Goal: Task Accomplishment & Management: Manage account settings

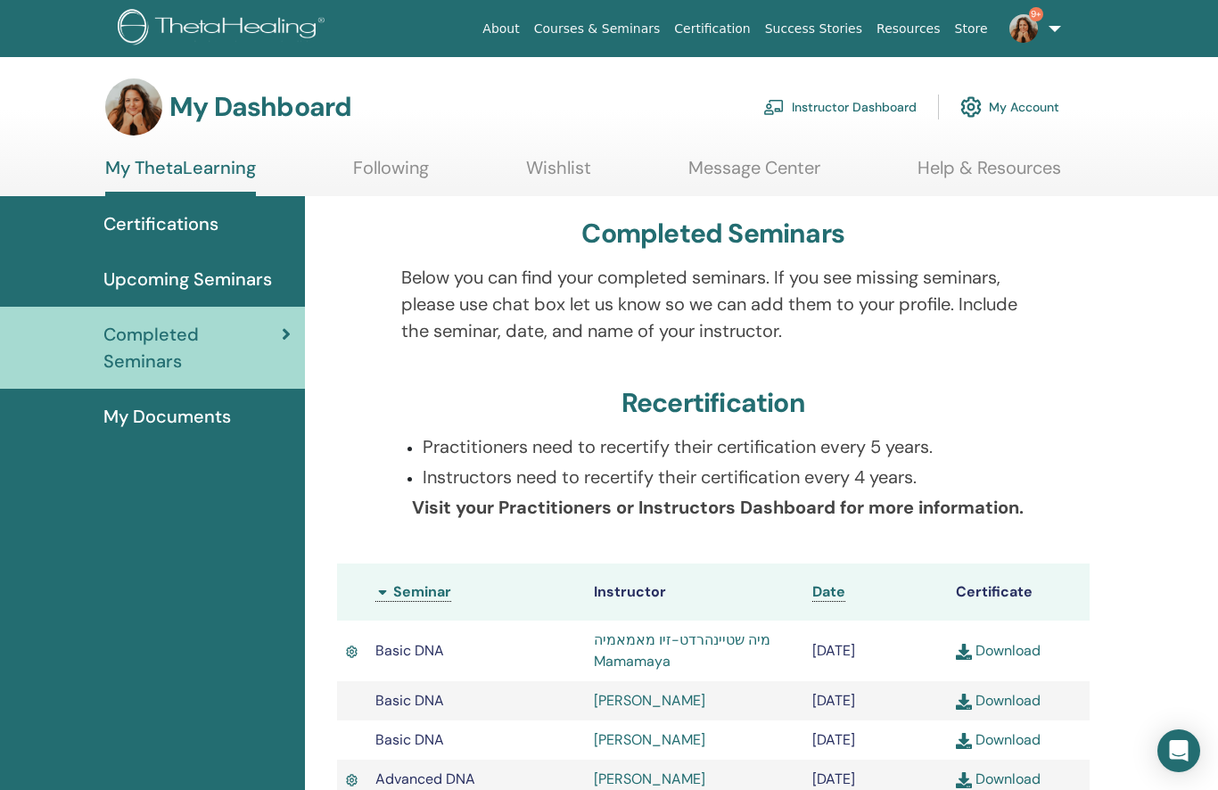
scroll to position [20, 0]
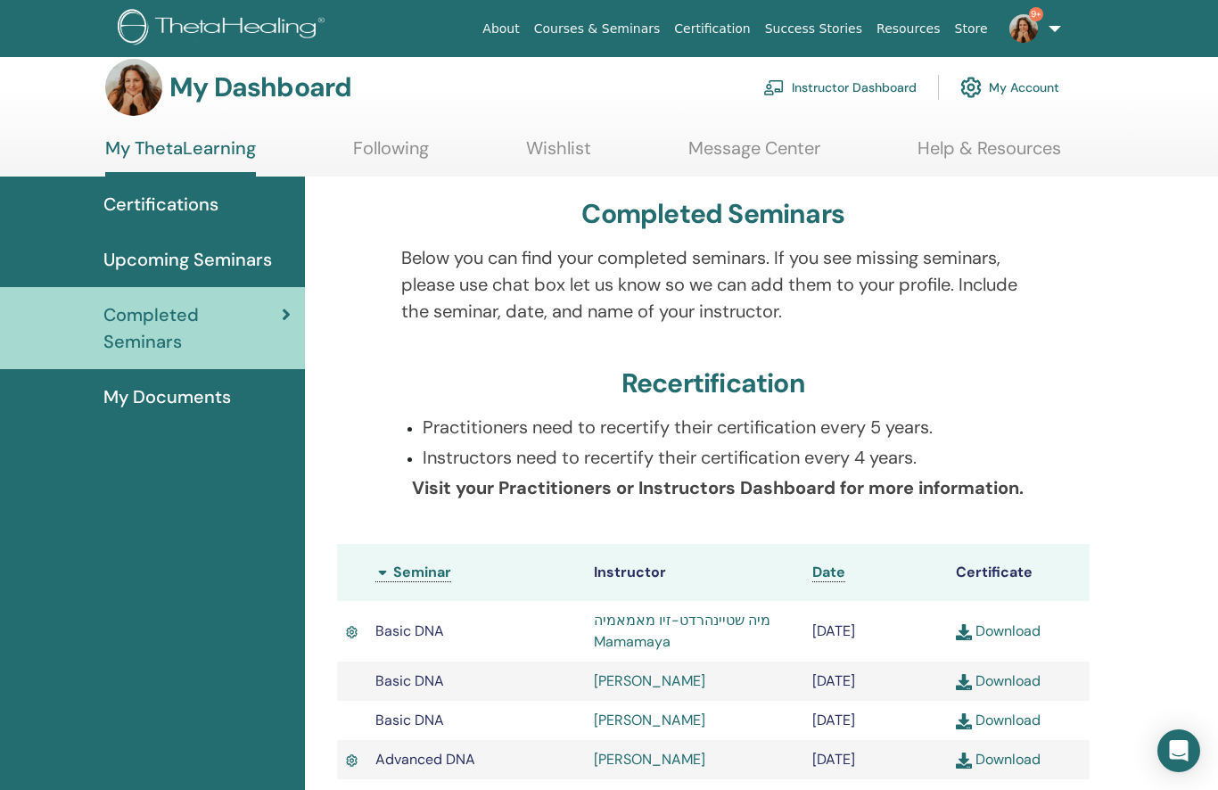
click at [1016, 29] on img at bounding box center [1024, 28] width 29 height 29
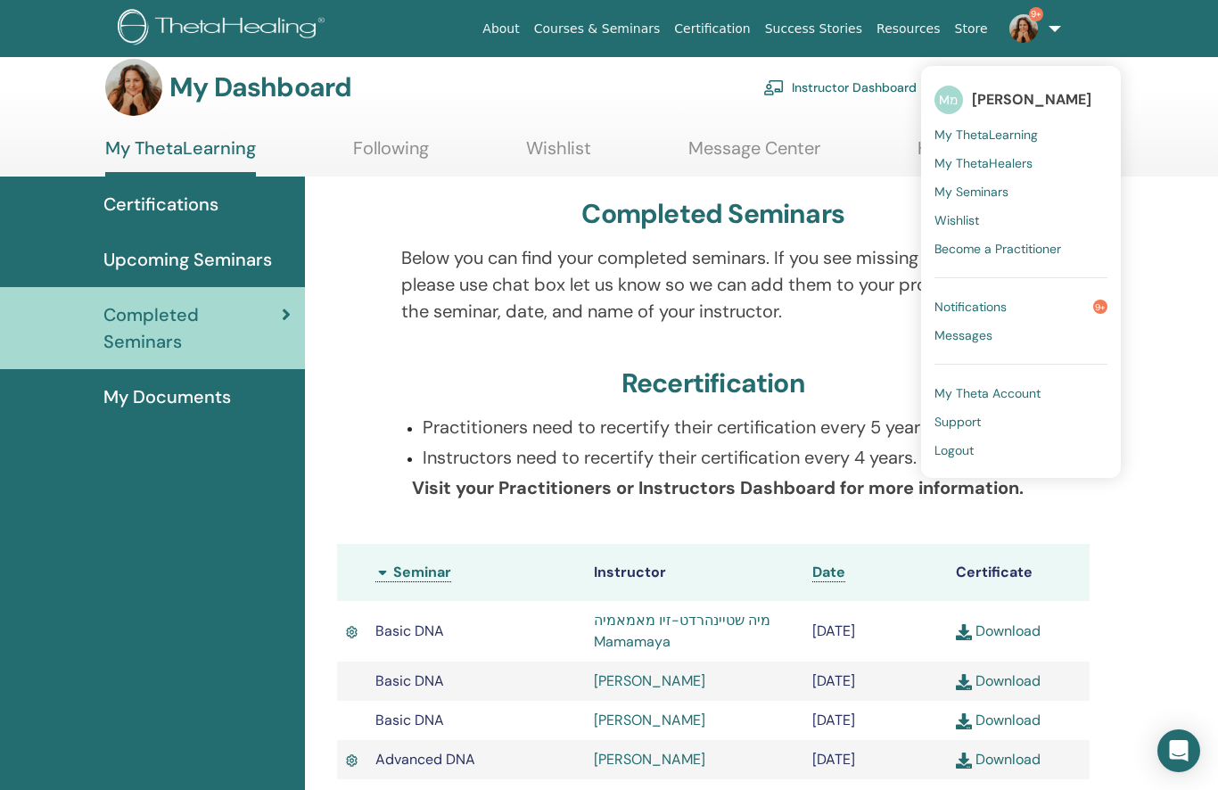
click at [1010, 134] on span "My ThetaLearning" at bounding box center [986, 135] width 103 height 16
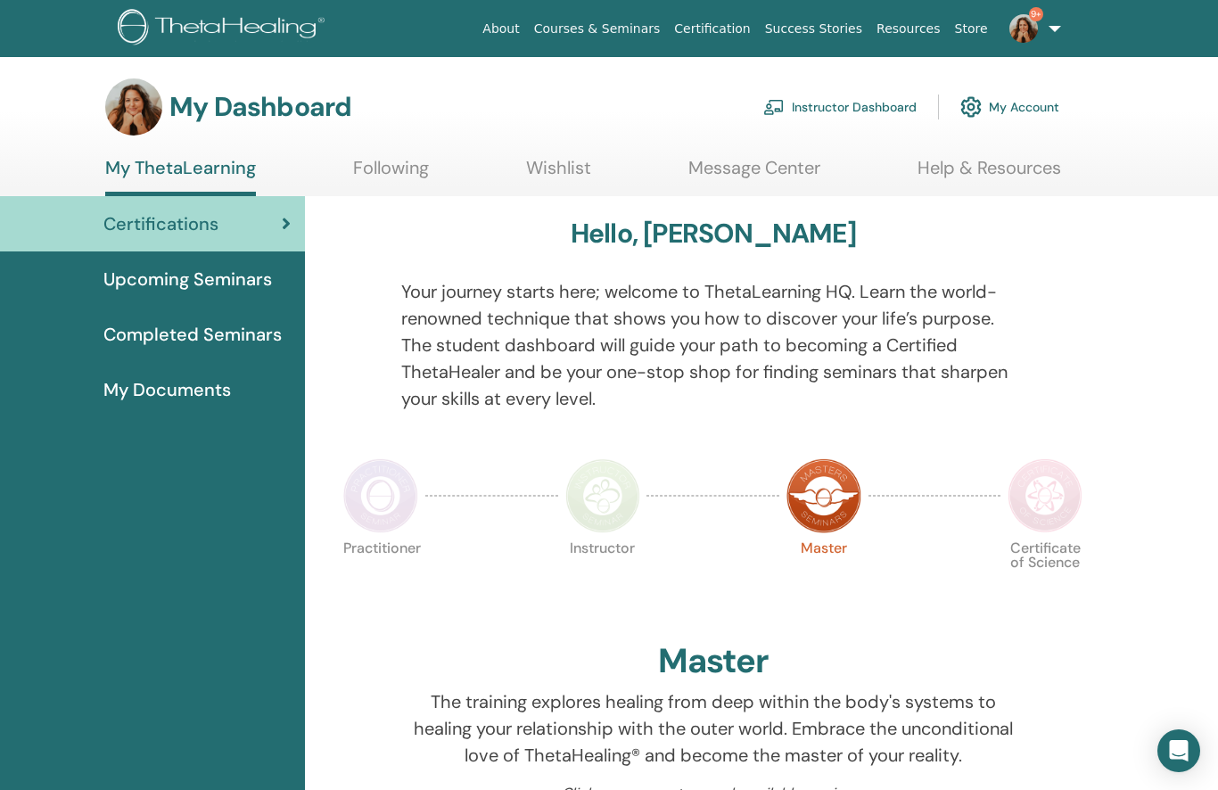
click at [864, 105] on link "Instructor Dashboard" at bounding box center [839, 106] width 153 height 39
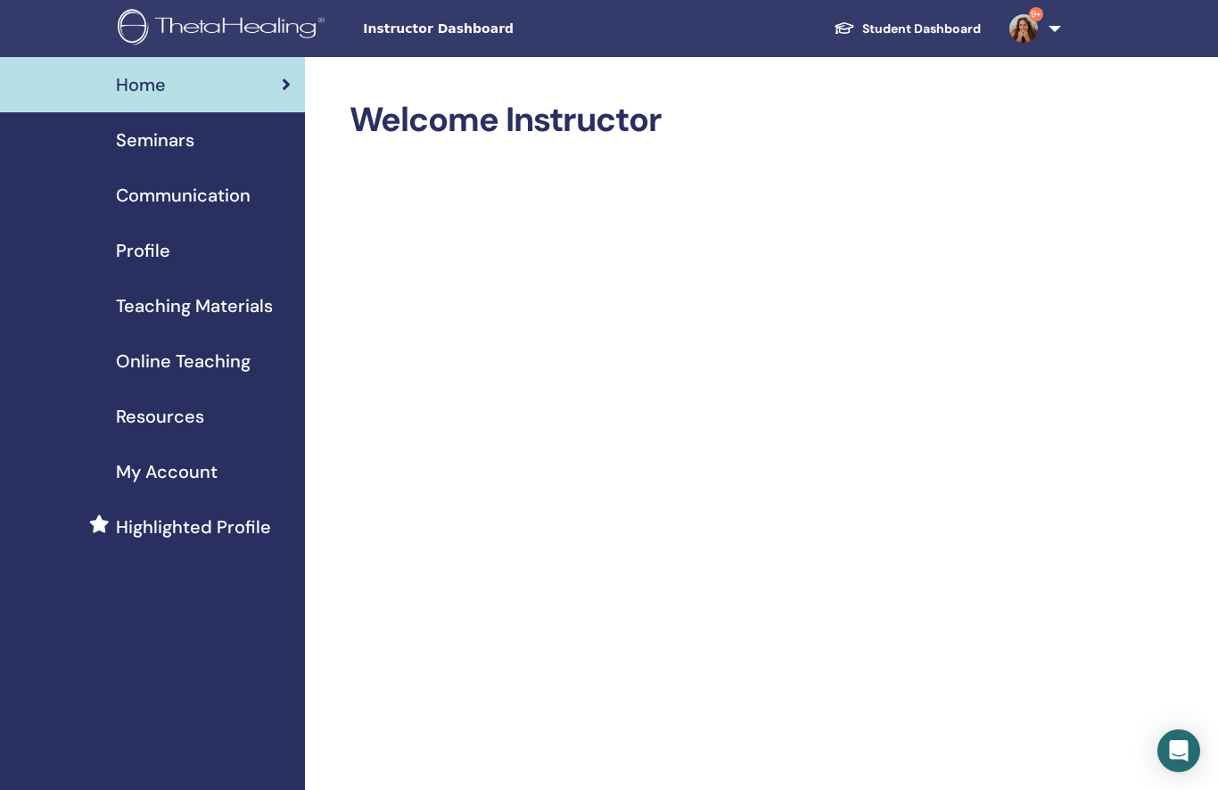
click at [167, 144] on span "Seminars" at bounding box center [155, 140] width 78 height 27
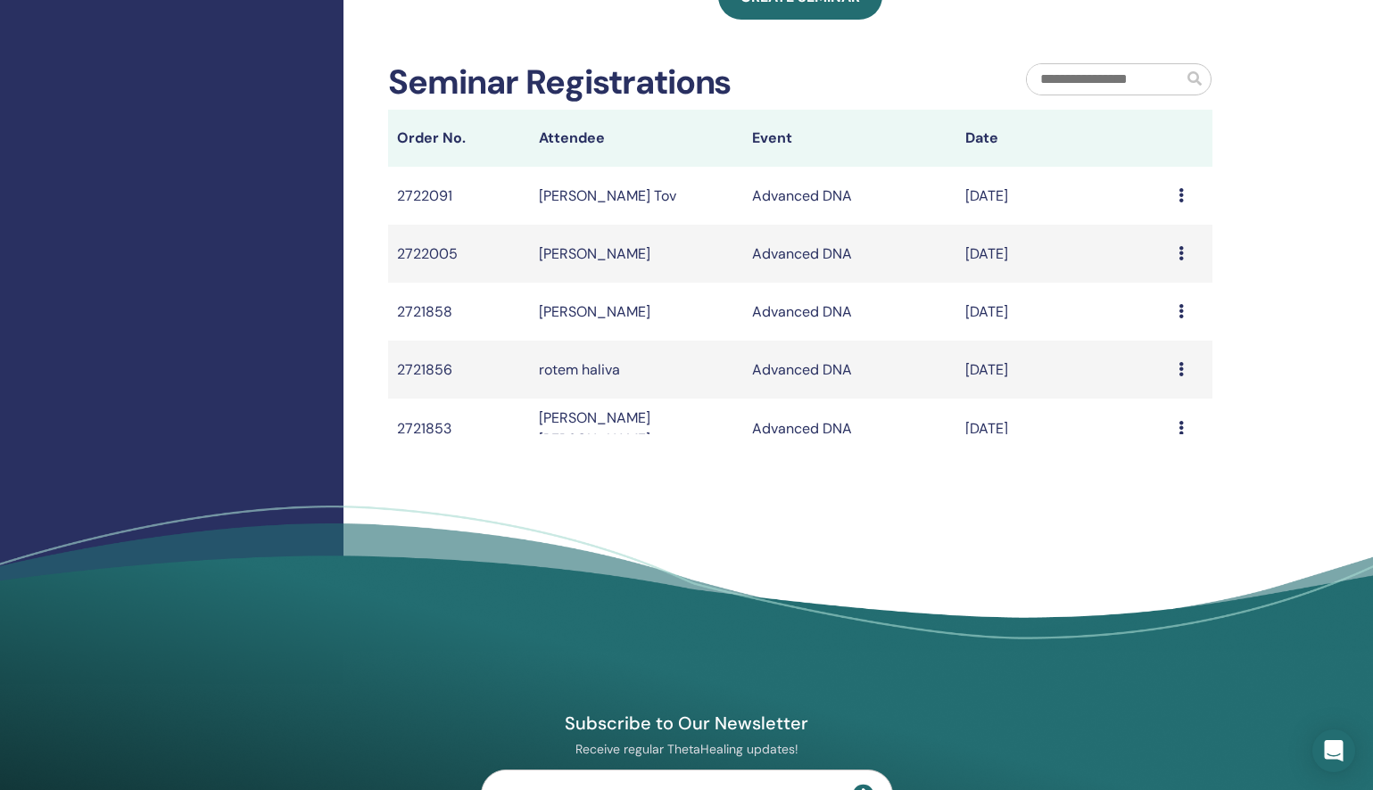
scroll to position [683, 0]
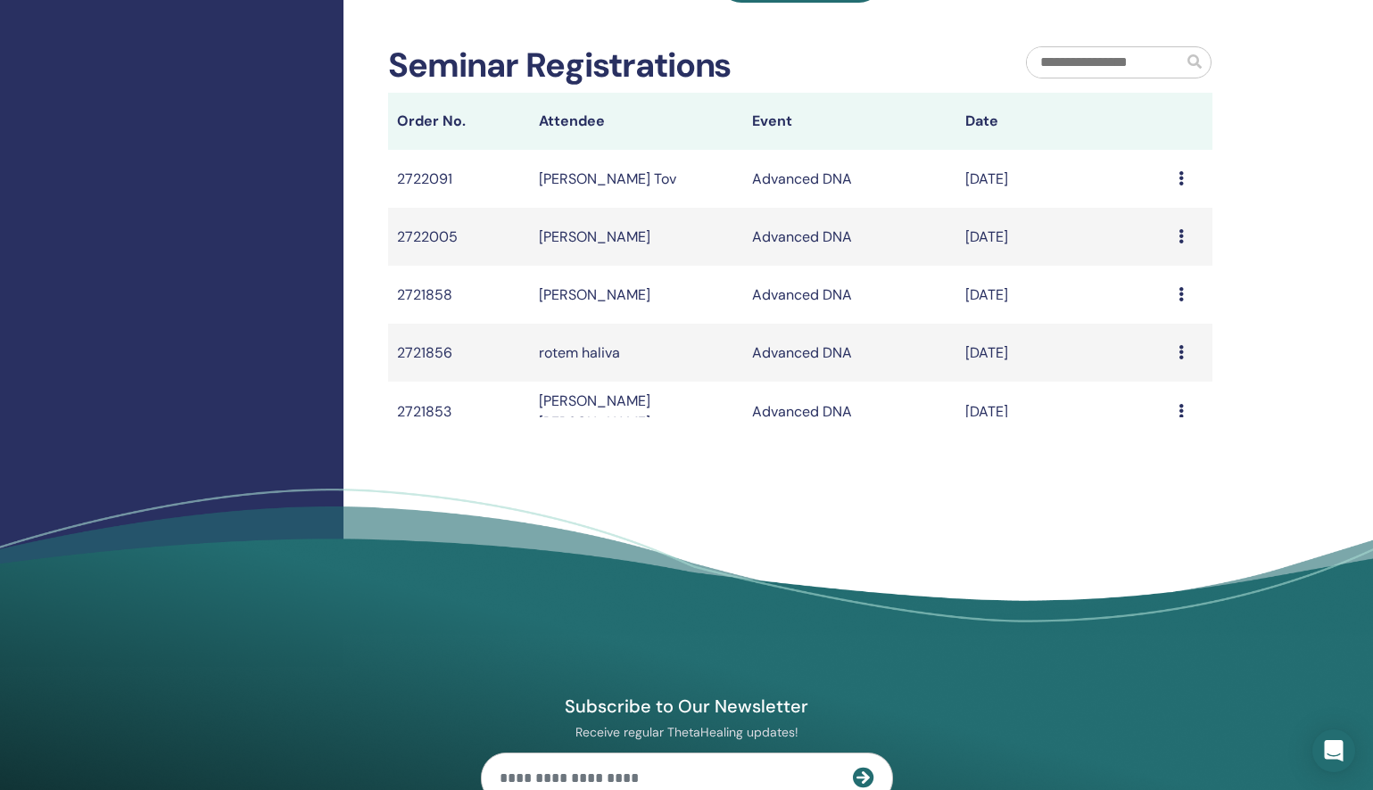
click at [1178, 418] on icon at bounding box center [1180, 411] width 5 height 14
click at [1217, 383] on div "My Seminars You can customize the filter to explore upcoming seminars beyond th…" at bounding box center [857, 20] width 1029 height 1293
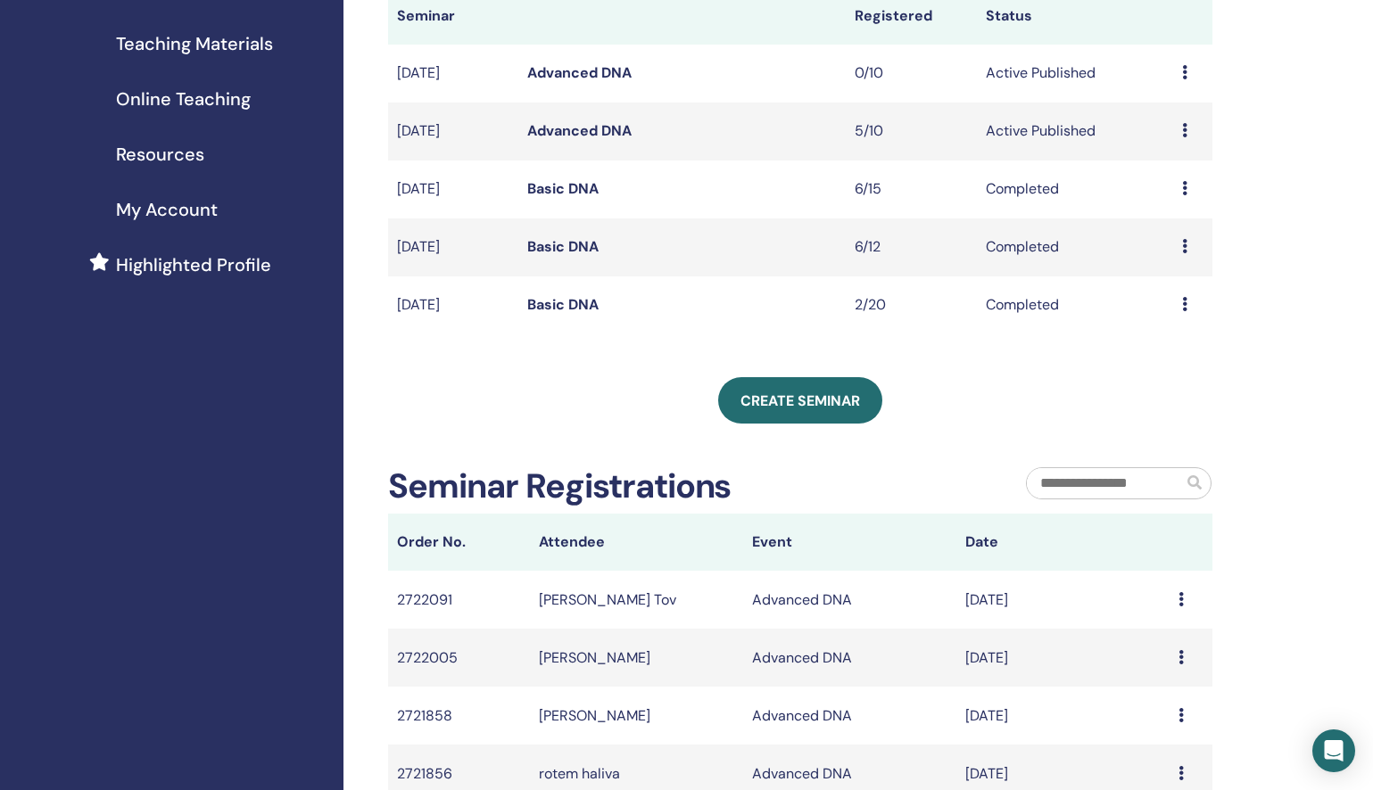
scroll to position [0, 0]
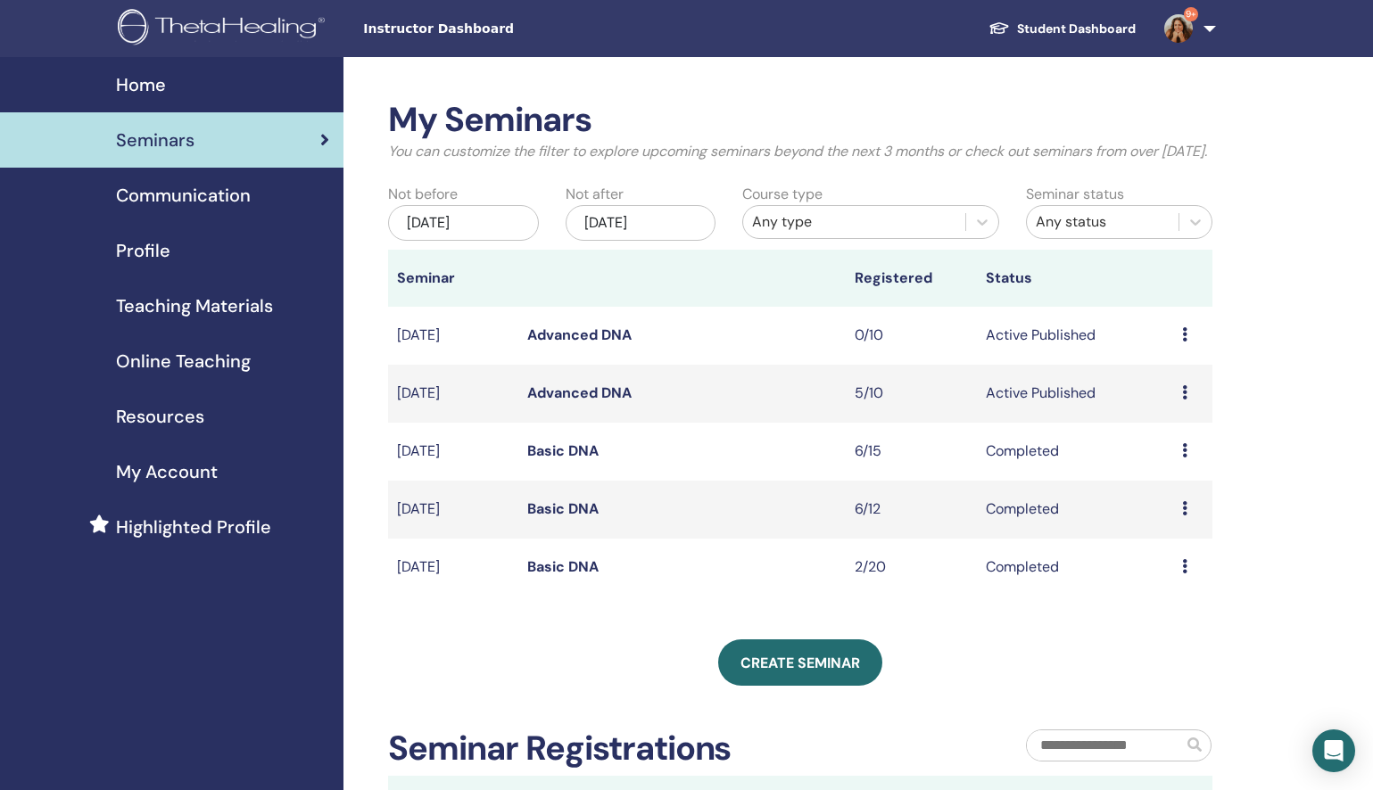
click at [1183, 400] on icon at bounding box center [1184, 392] width 5 height 14
click at [1187, 479] on link "Attendees" at bounding box center [1168, 483] width 68 height 19
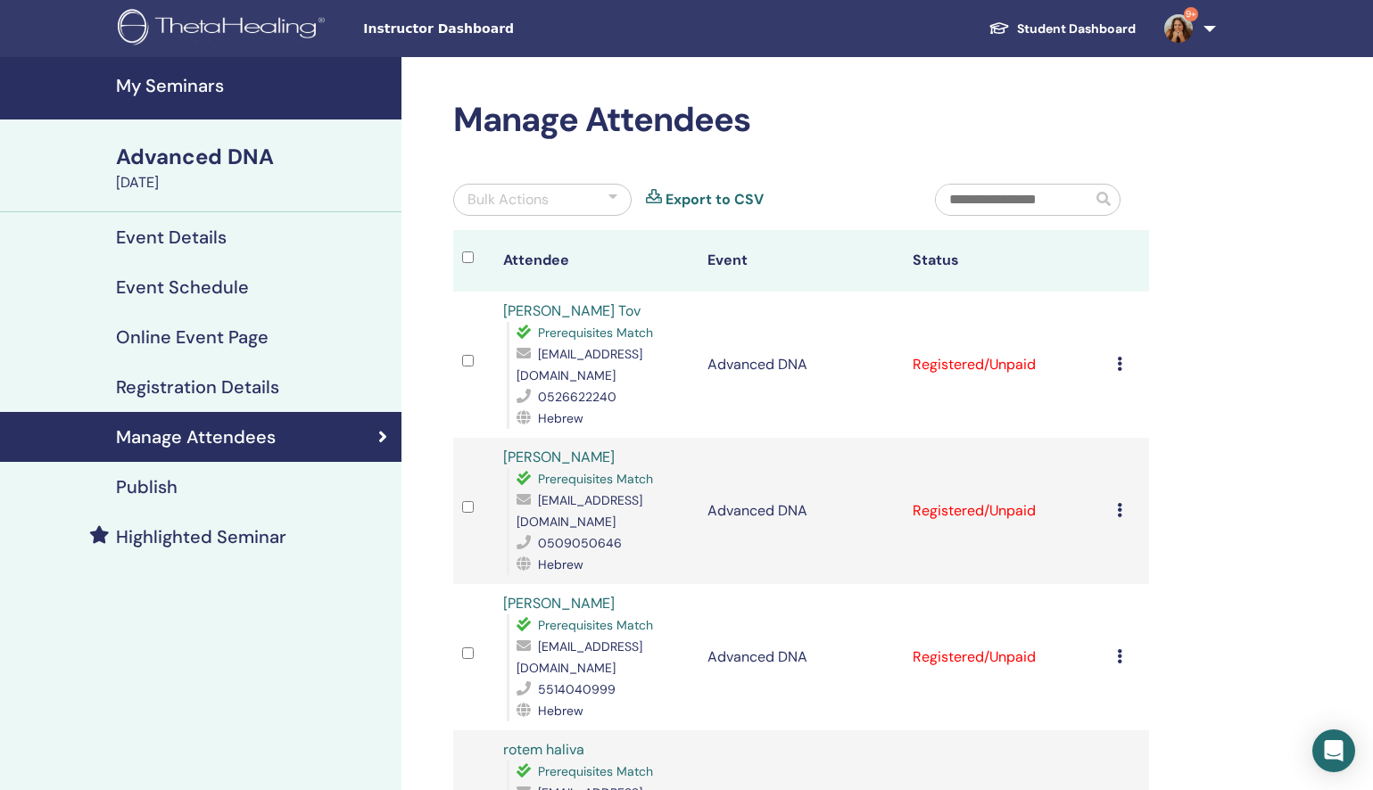
click at [1118, 365] on icon at bounding box center [1119, 364] width 5 height 14
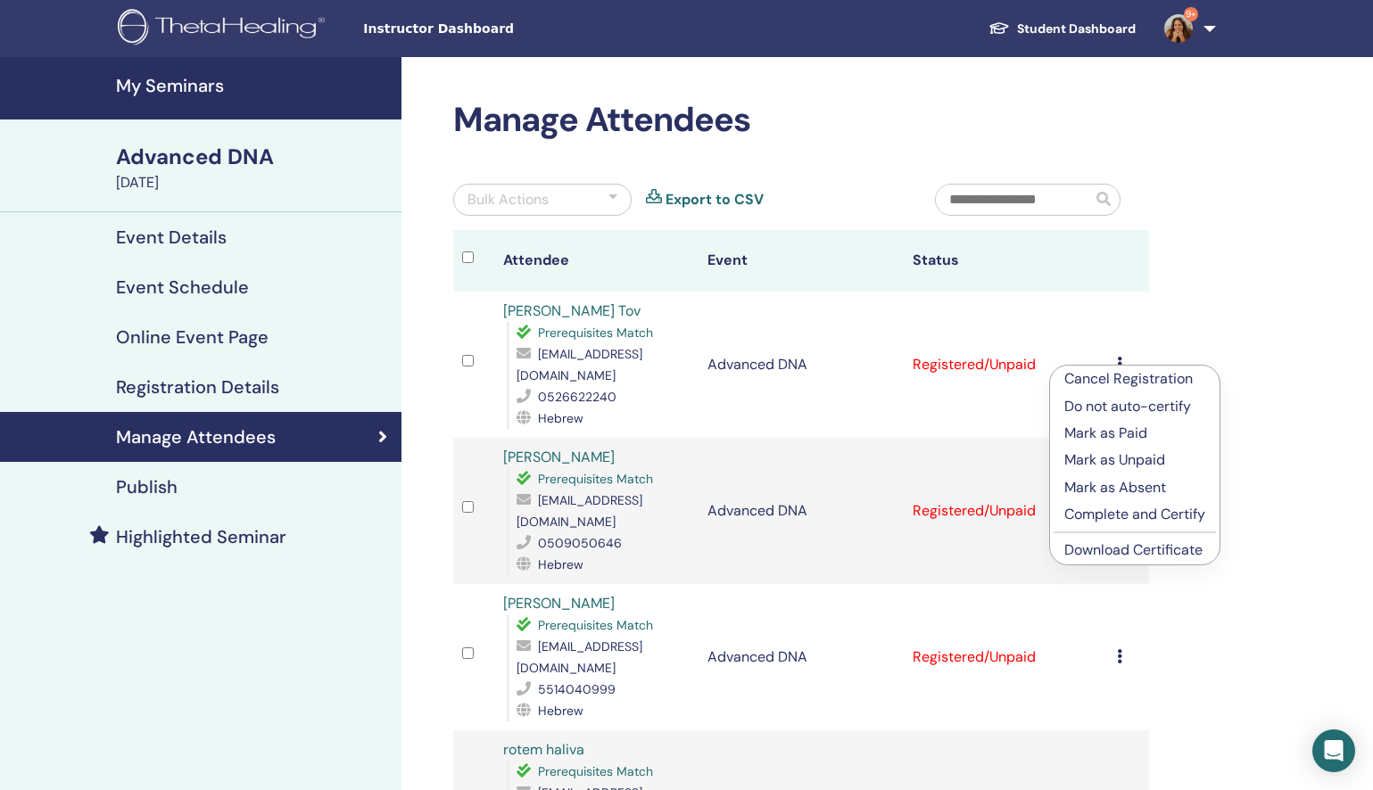
click at [1133, 433] on p "Mark as Paid" at bounding box center [1134, 433] width 141 height 21
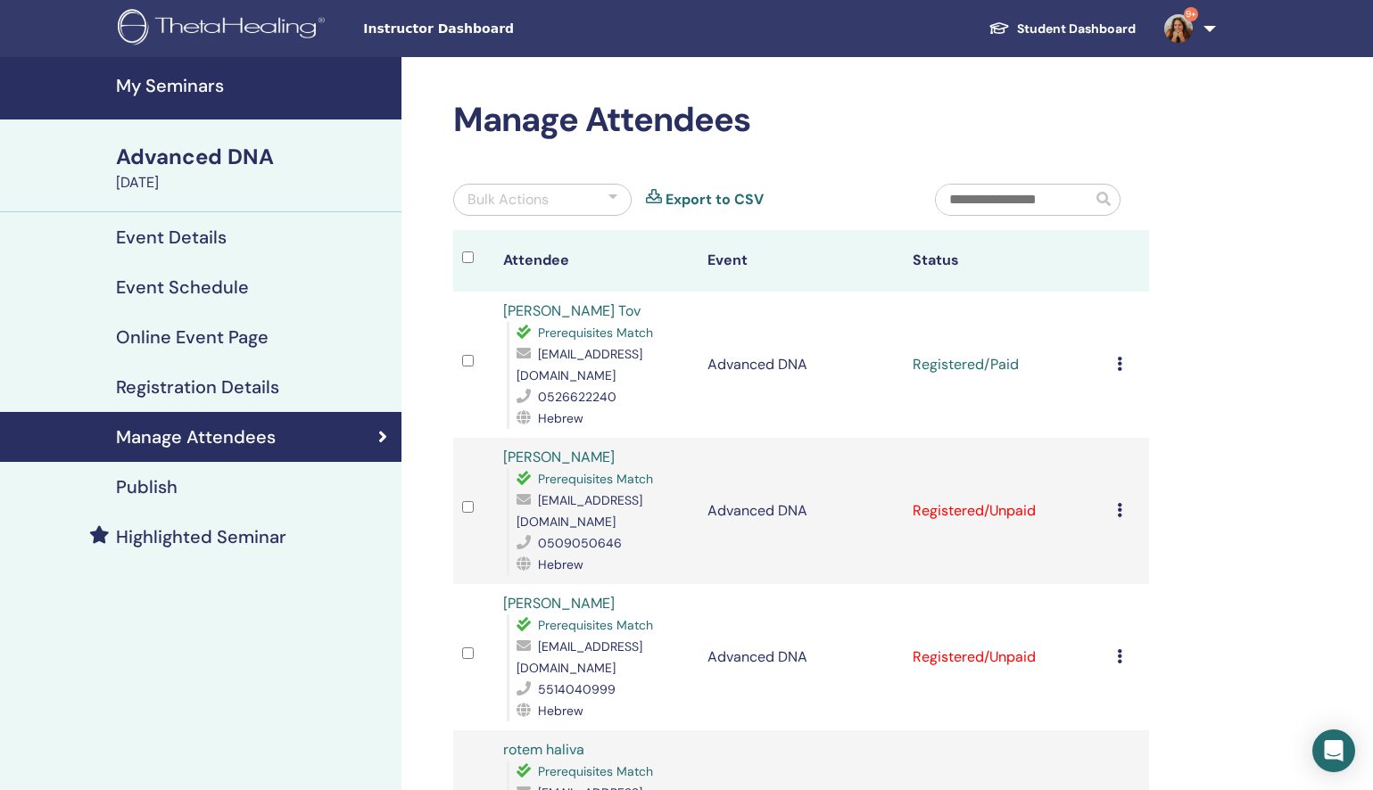
click at [1122, 500] on div "Cancel Registration Do not auto-certify Mark as Paid Mark as Unpaid Mark as Abs…" at bounding box center [1128, 510] width 23 height 21
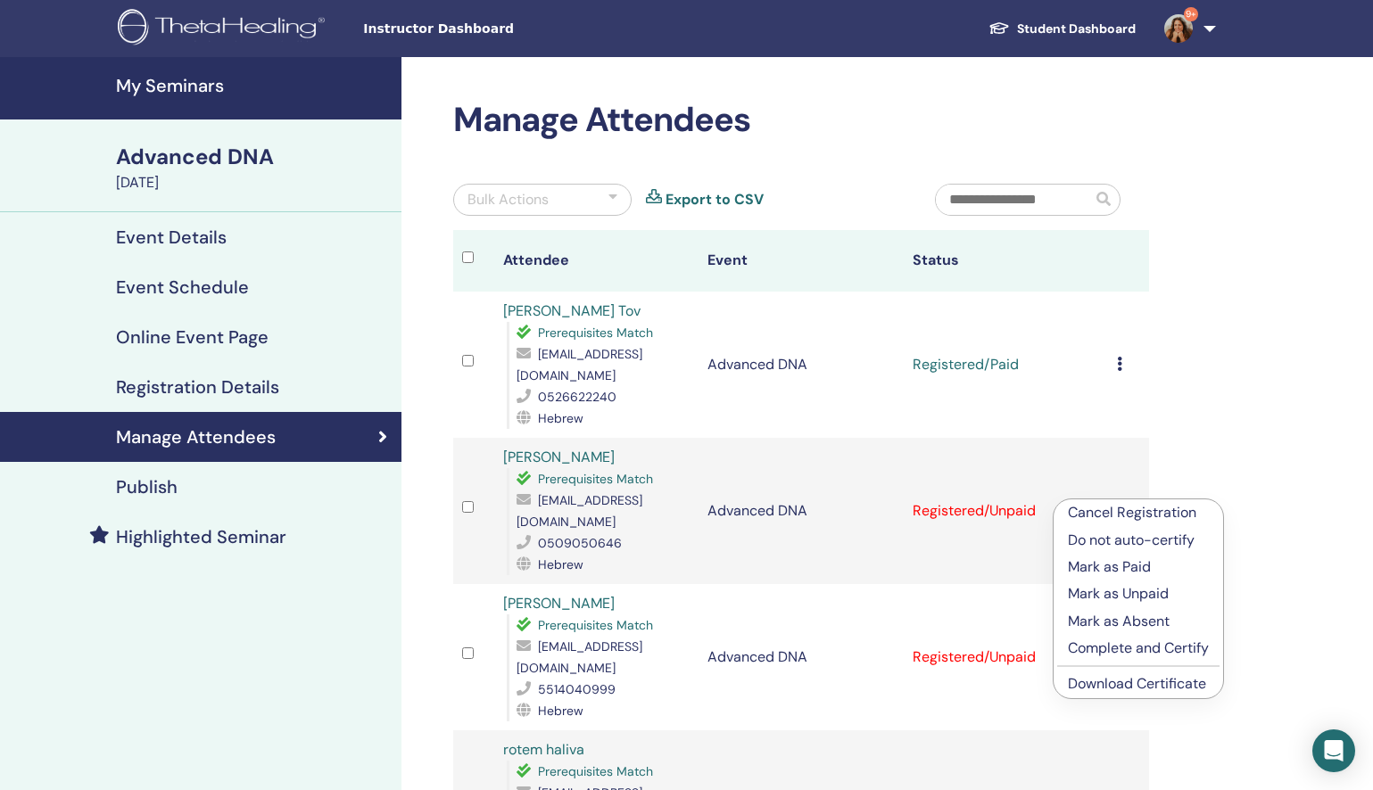
click at [1142, 566] on p "Mark as Paid" at bounding box center [1138, 566] width 141 height 21
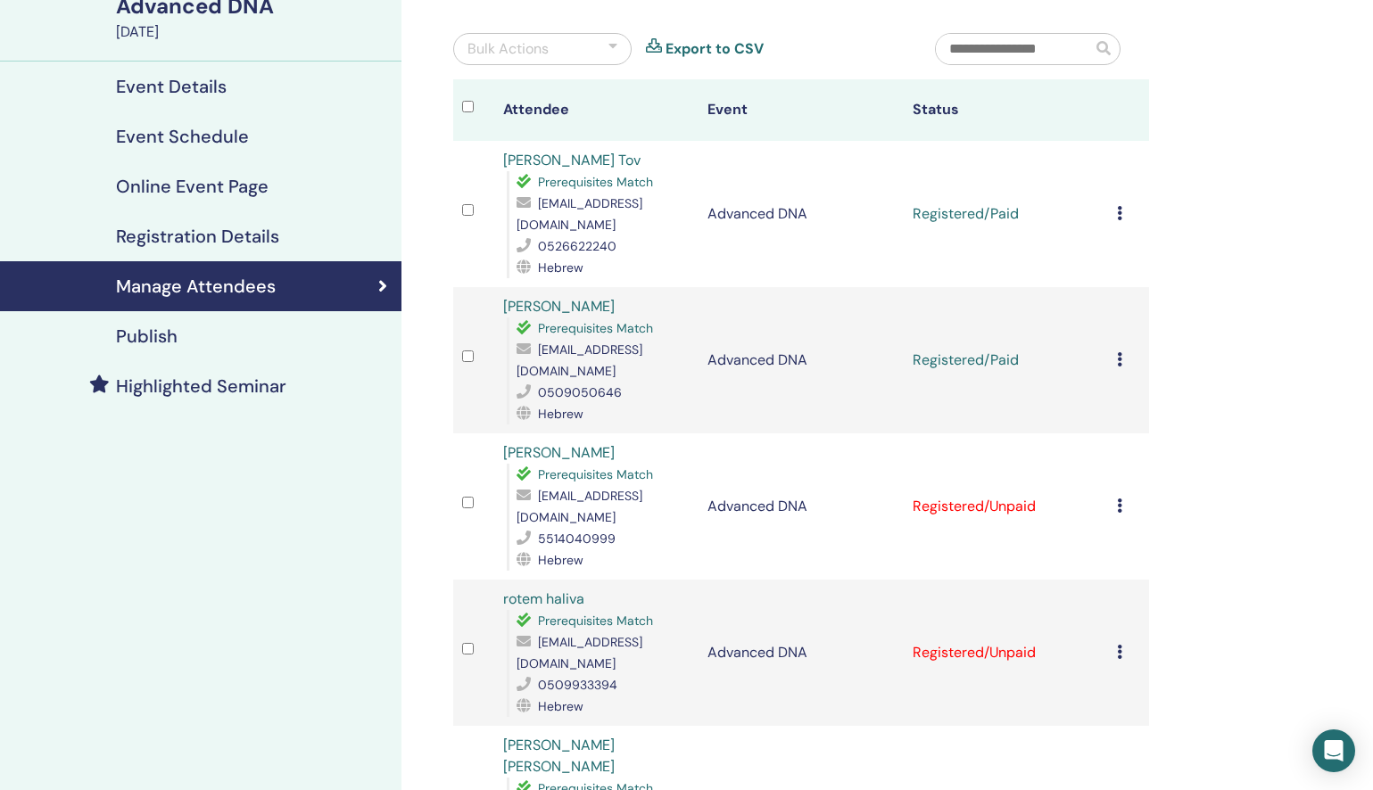
scroll to position [215, 0]
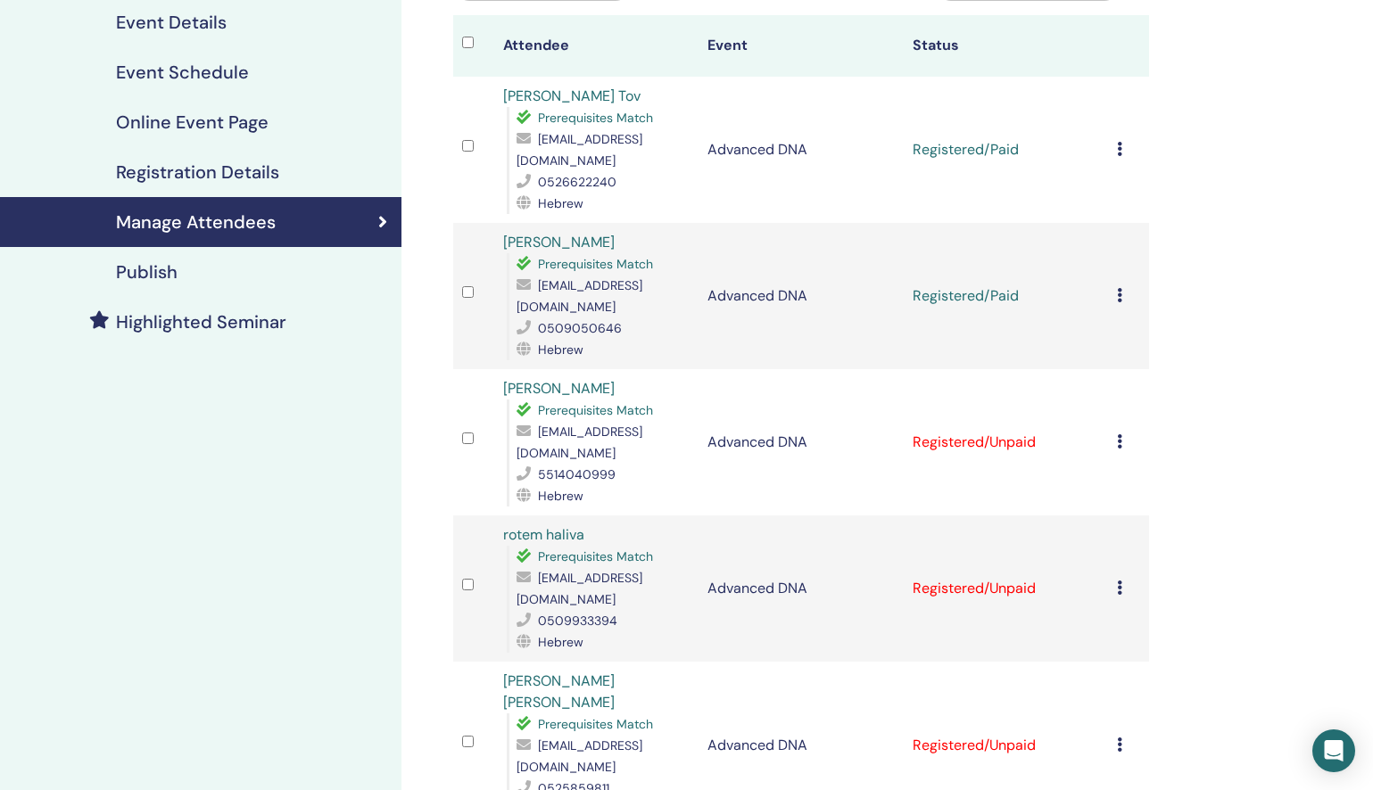
click at [1117, 434] on icon at bounding box center [1119, 441] width 5 height 14
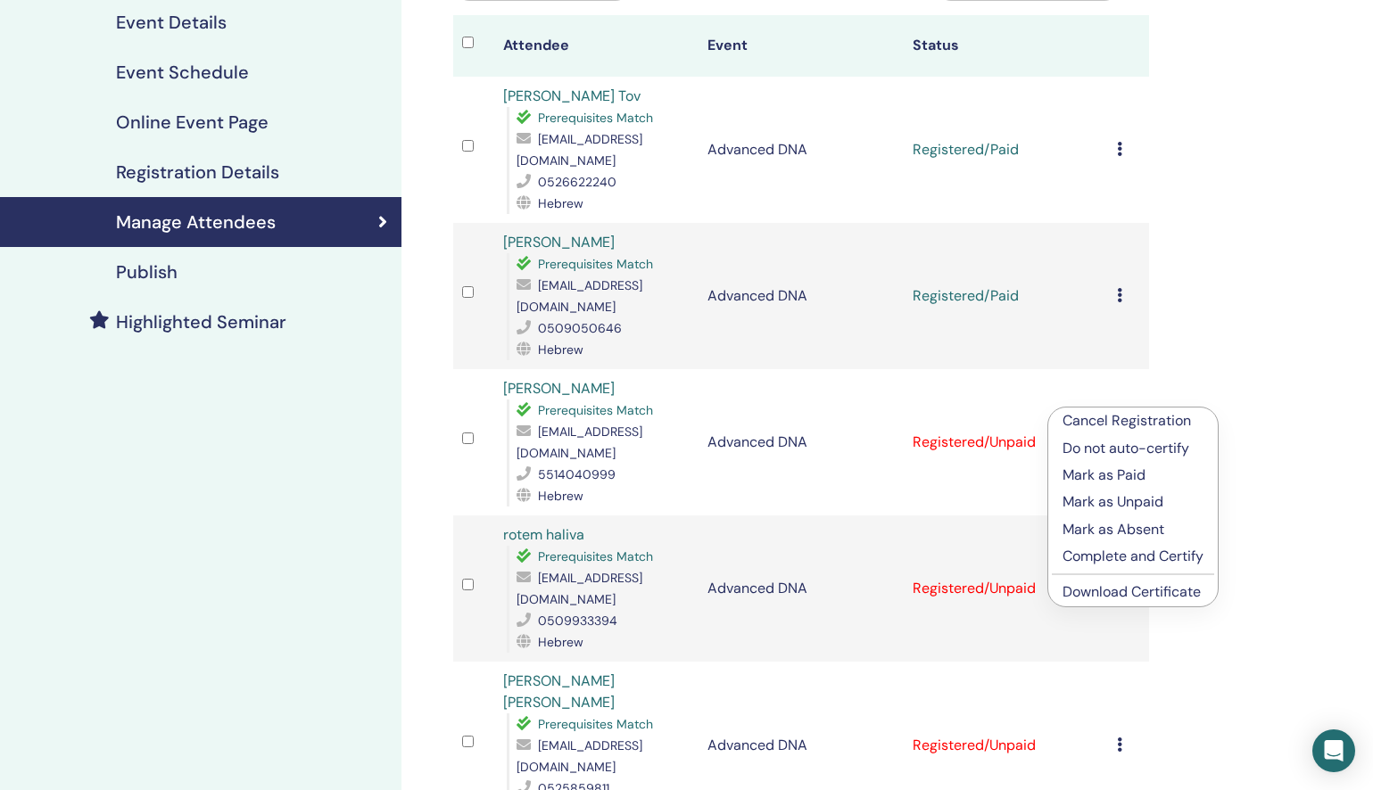
click at [1151, 474] on p "Mark as Paid" at bounding box center [1132, 475] width 141 height 21
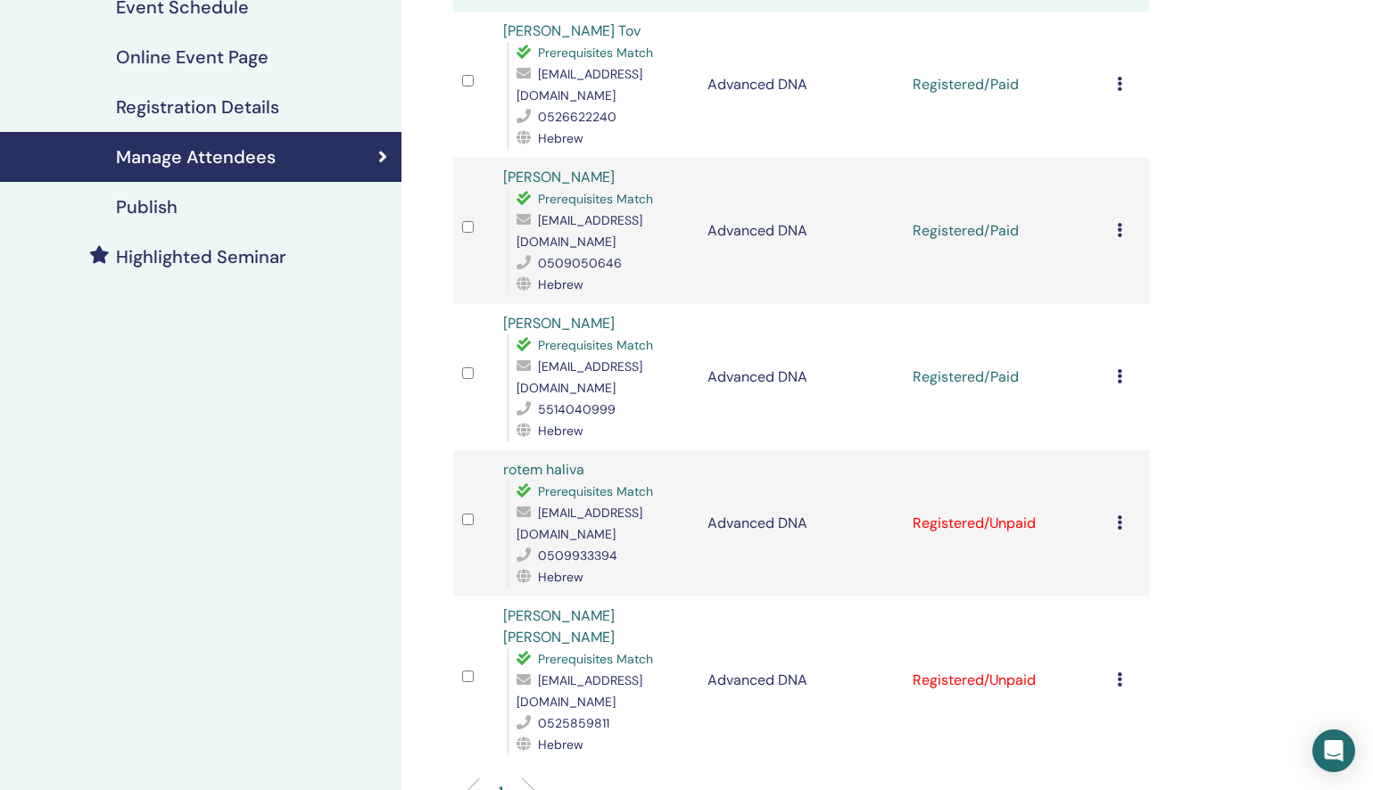
scroll to position [287, 0]
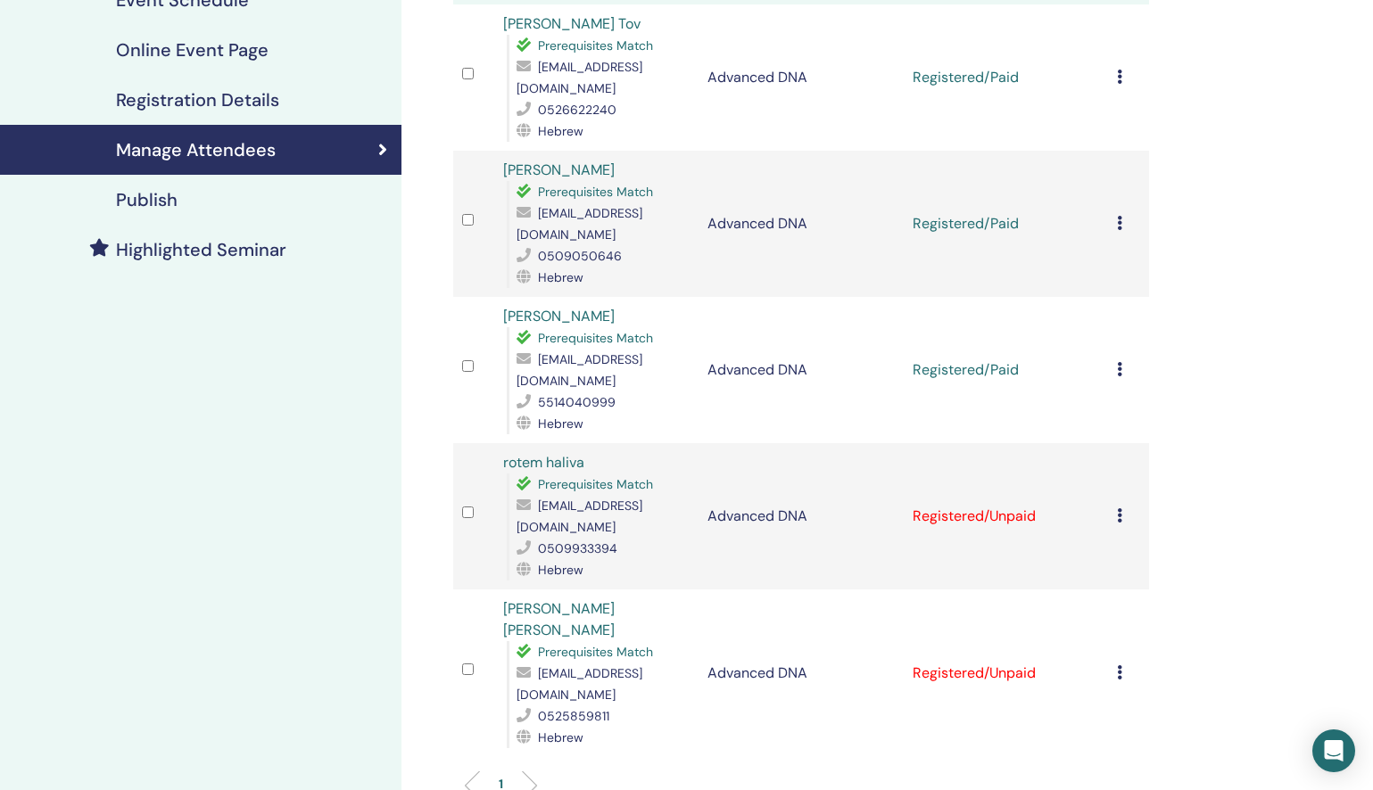
click at [1117, 508] on icon at bounding box center [1119, 515] width 5 height 14
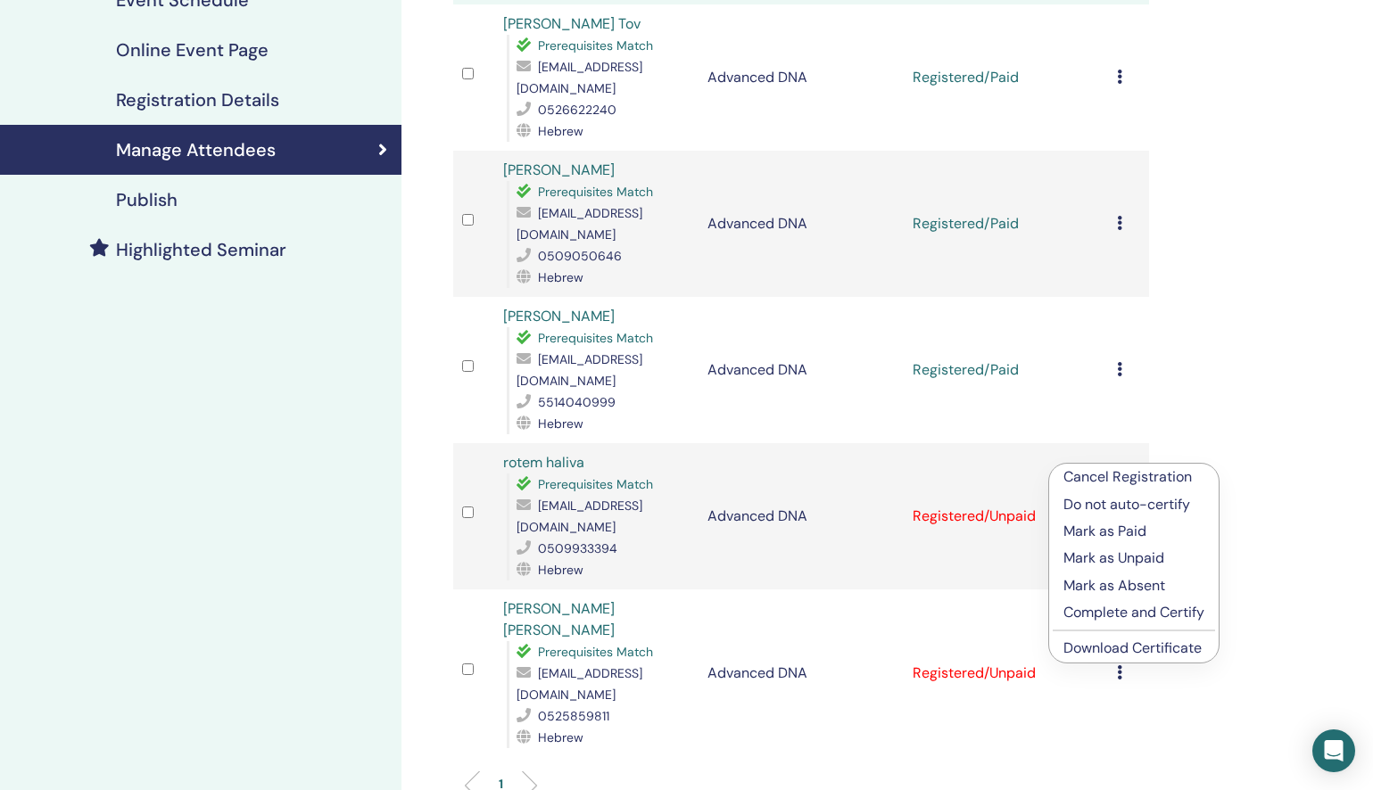
click at [1122, 530] on p "Mark as Paid" at bounding box center [1133, 531] width 141 height 21
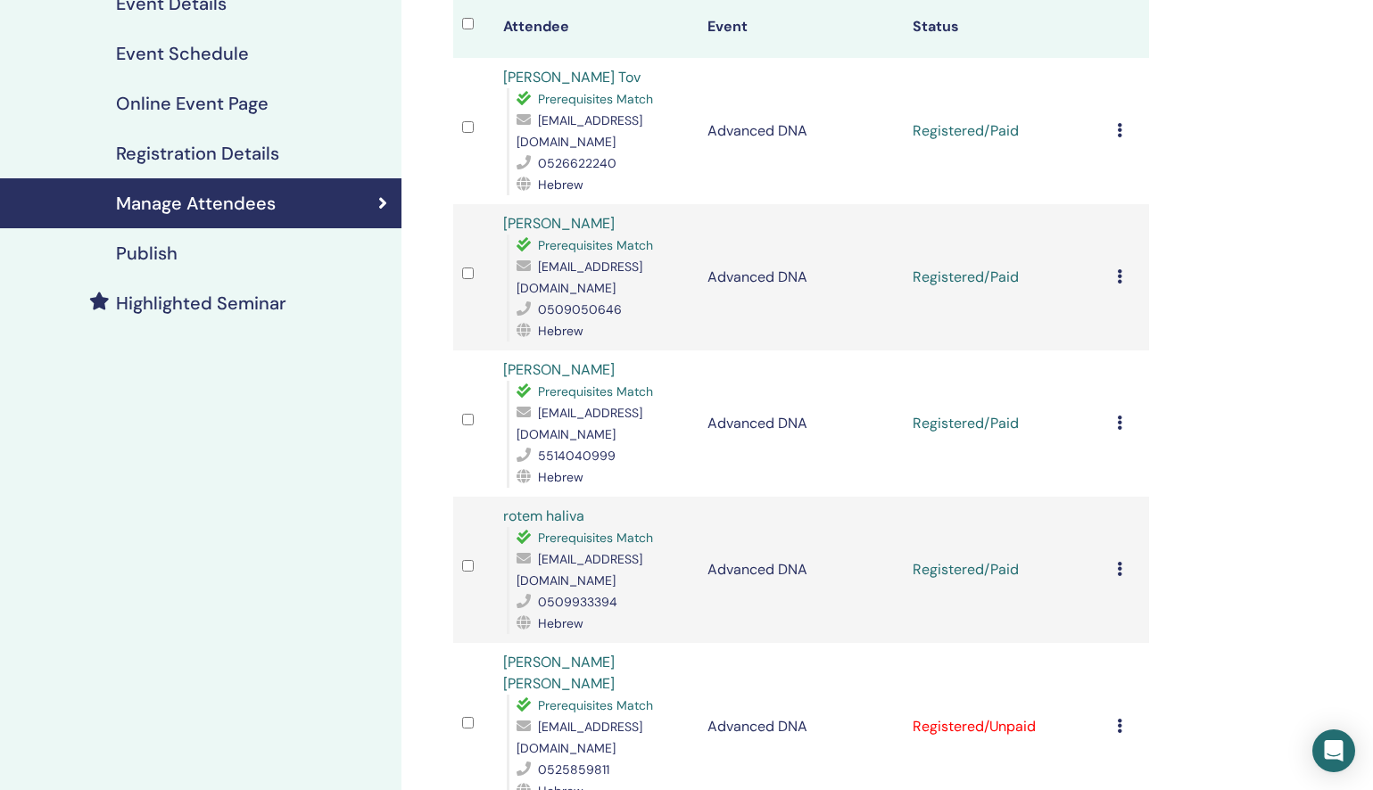
scroll to position [370, 0]
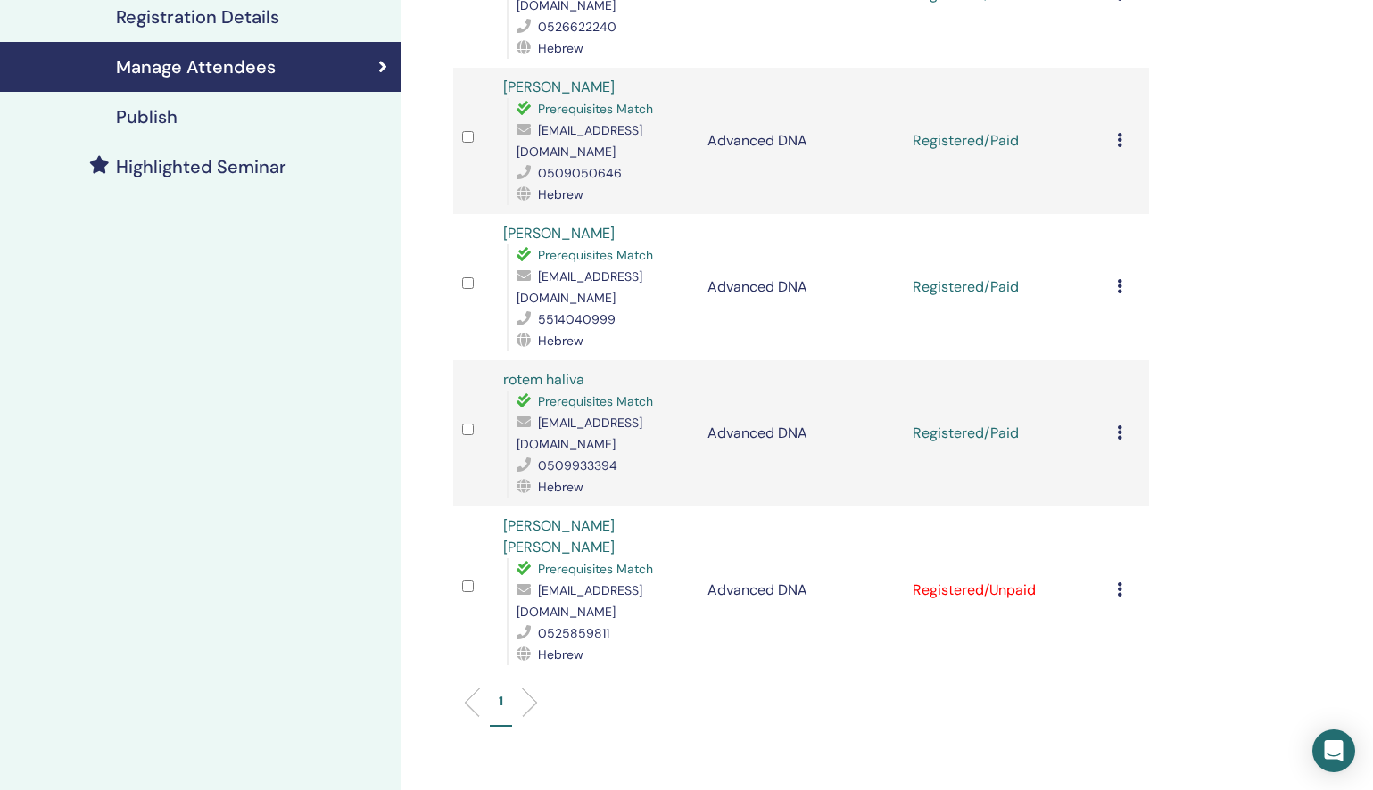
click at [1120, 582] on icon at bounding box center [1119, 589] width 5 height 14
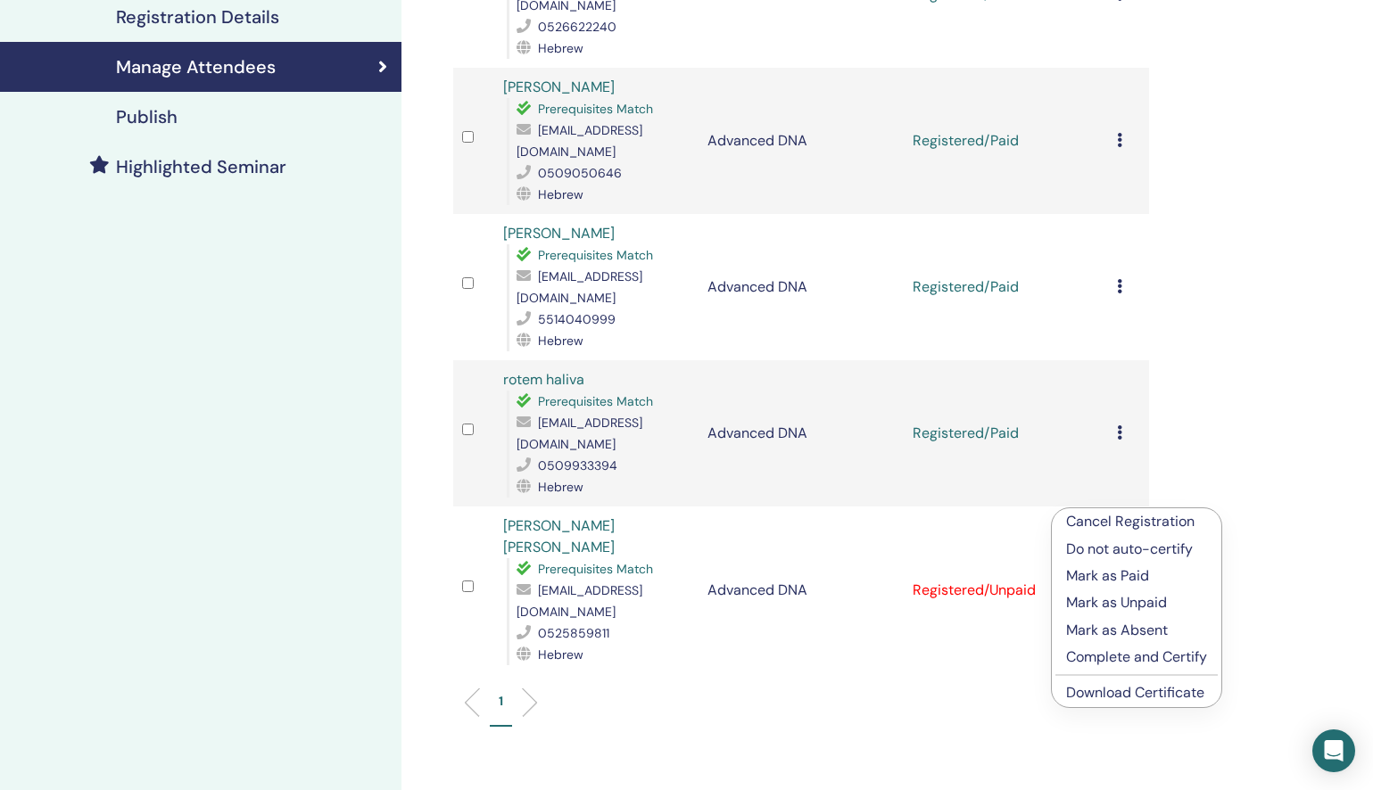
click at [1136, 573] on p "Mark as Paid" at bounding box center [1136, 575] width 141 height 21
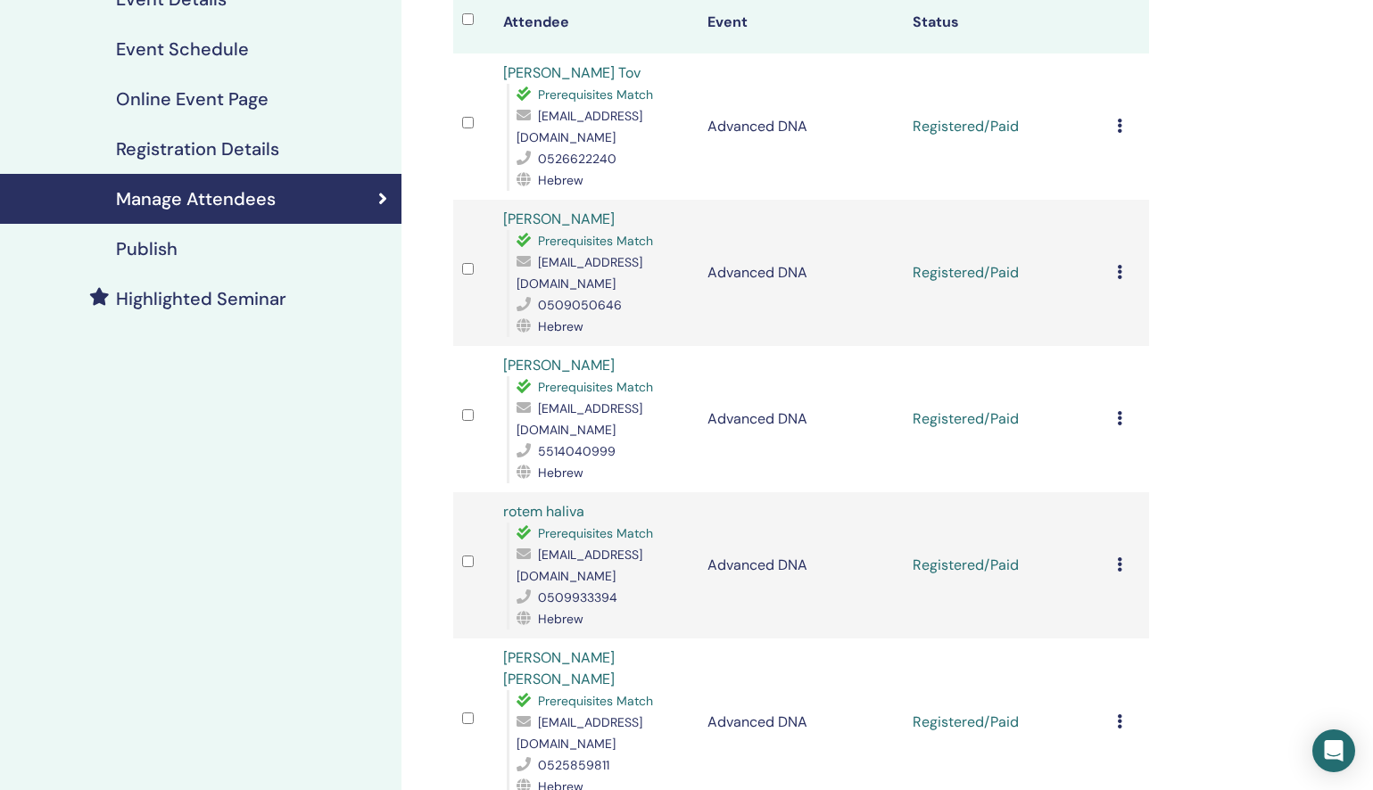
scroll to position [243, 0]
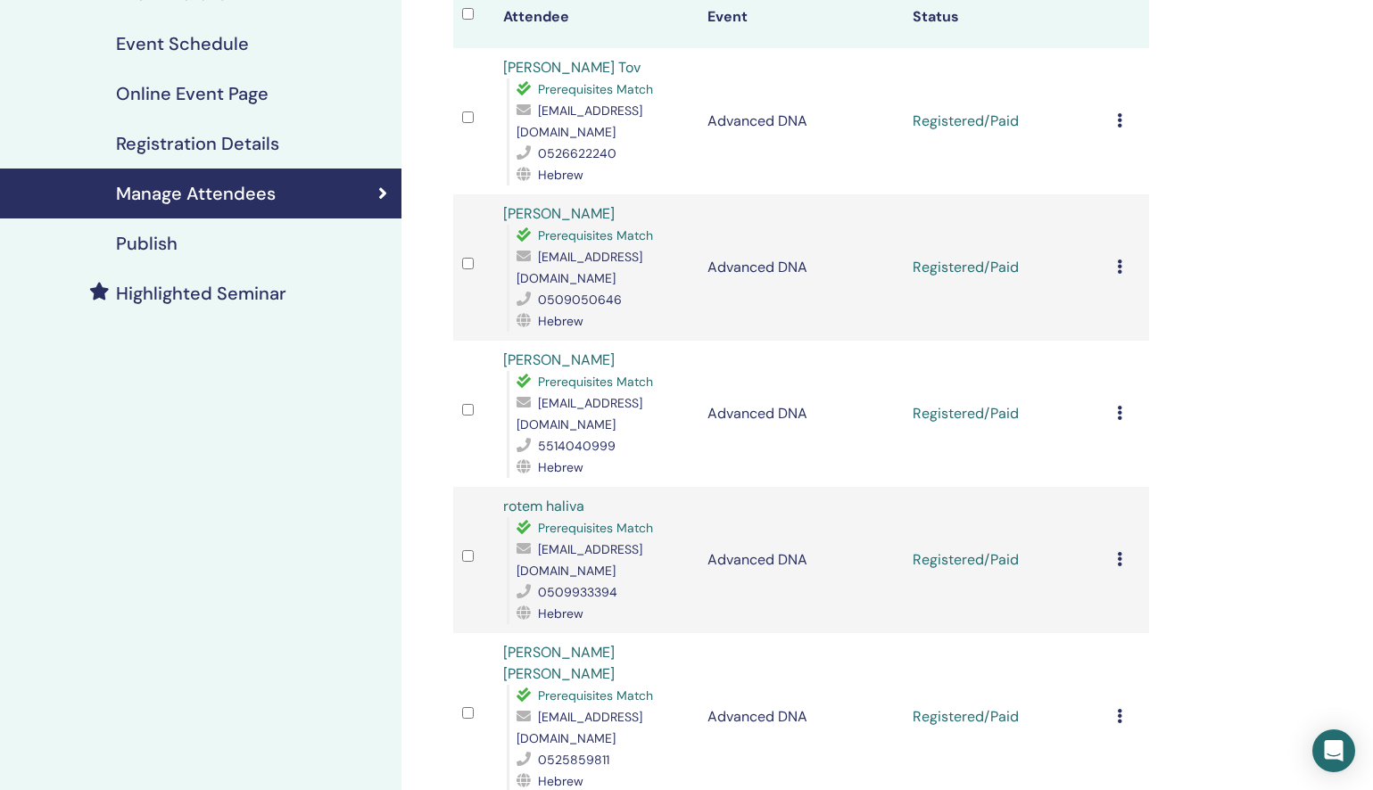
click at [1118, 709] on icon at bounding box center [1119, 716] width 5 height 14
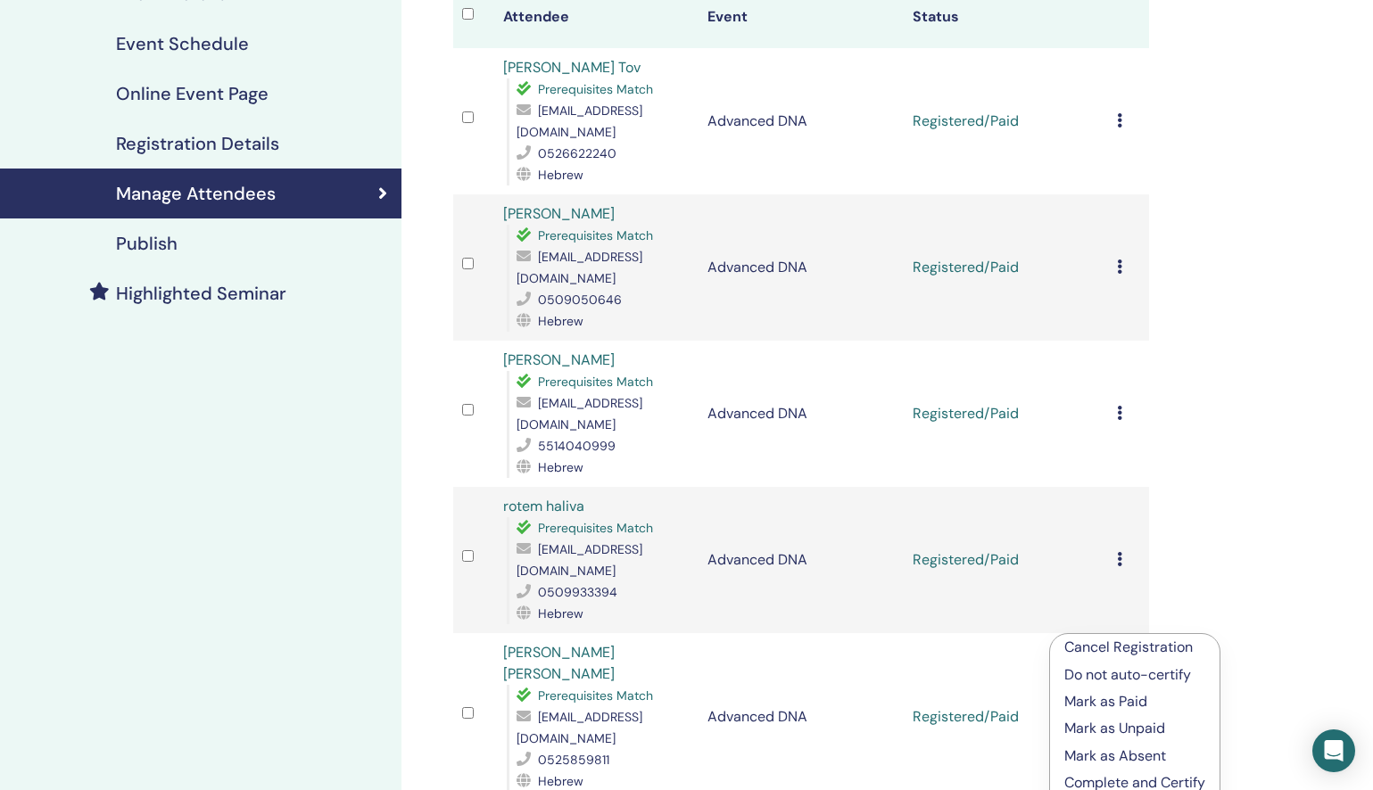
click at [1182, 595] on div "Manage Attendees Bulk Actions Export to CSV Attendee Event Status Chen Shem Tov…" at bounding box center [858, 467] width 915 height 1307
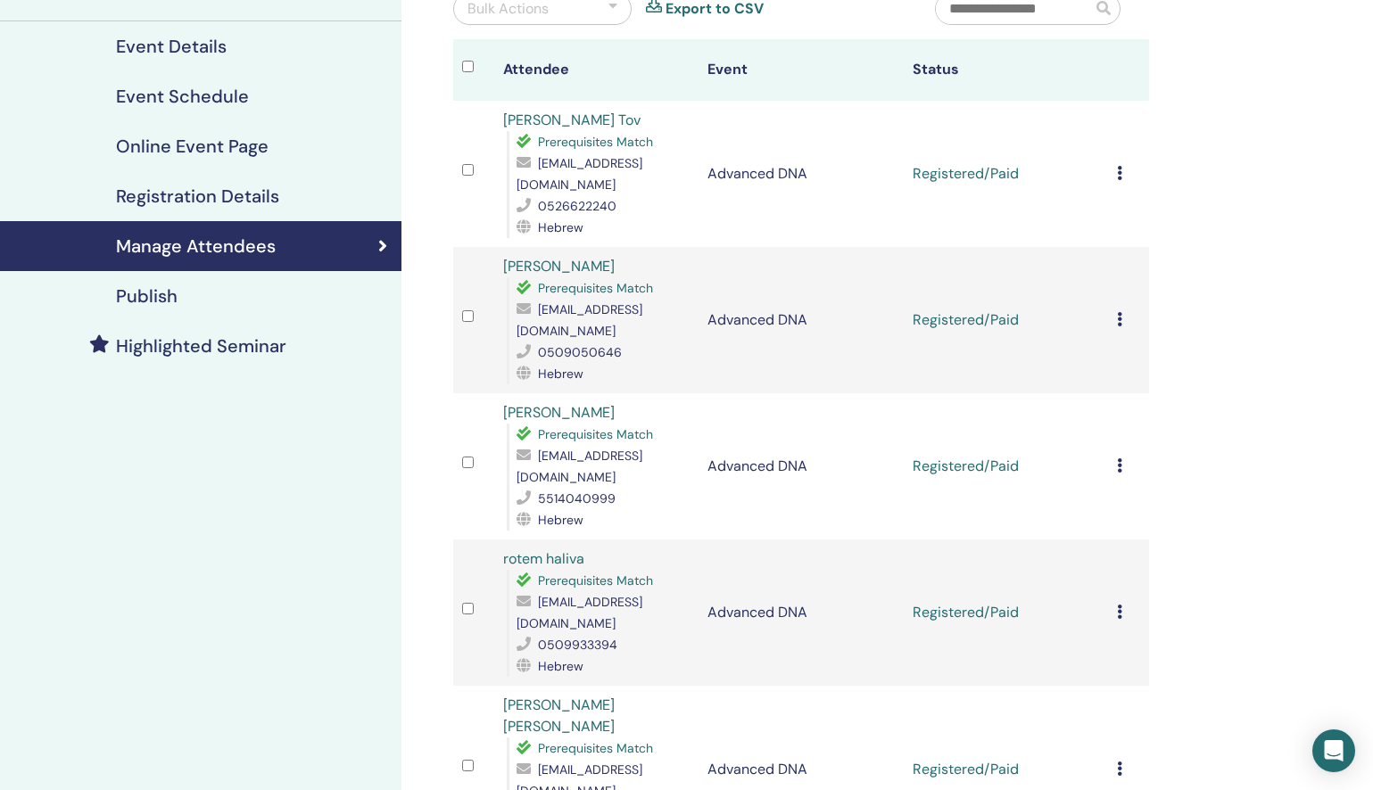
scroll to position [93, 0]
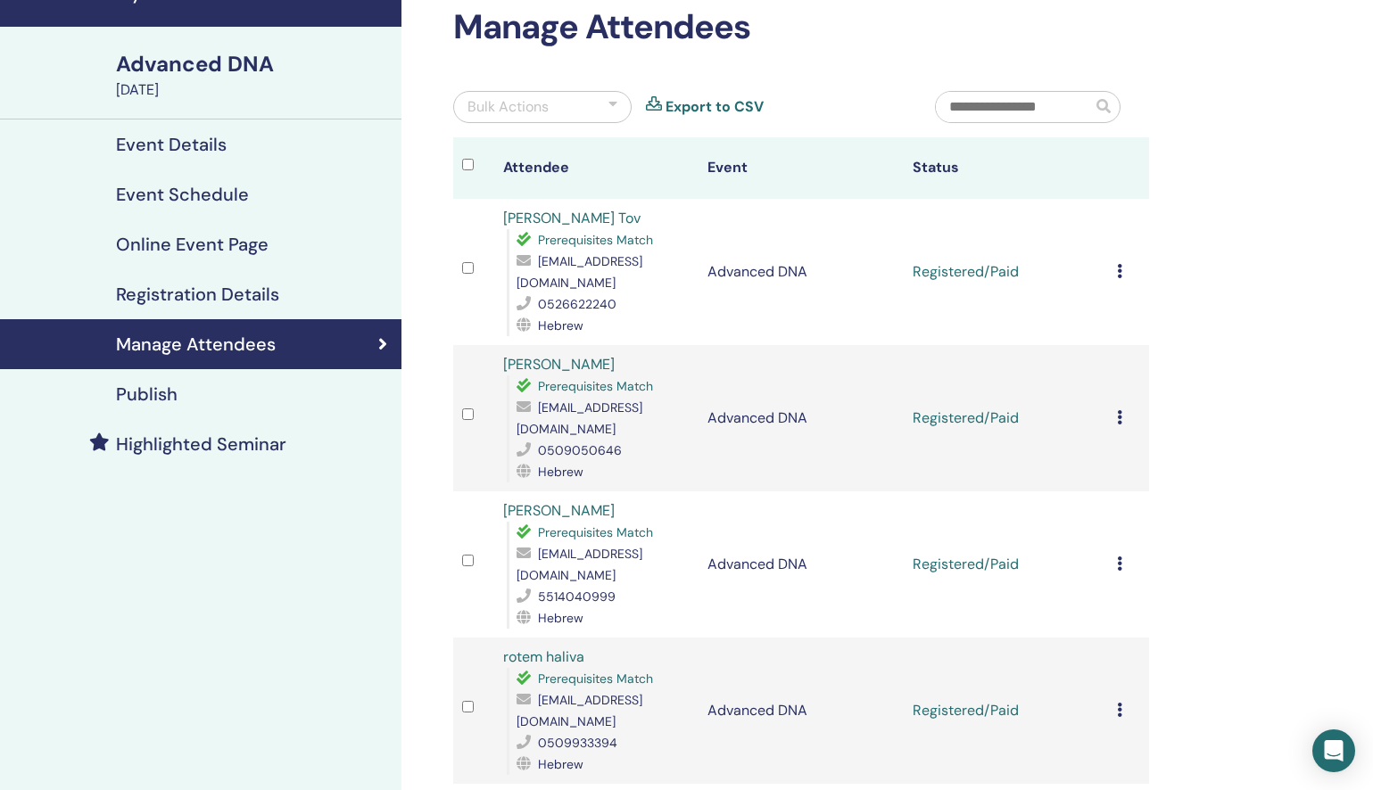
click at [1122, 271] on div "Cancel Registration Do not auto-certify Mark as Paid Mark as Unpaid Mark as Abs…" at bounding box center [1128, 271] width 23 height 21
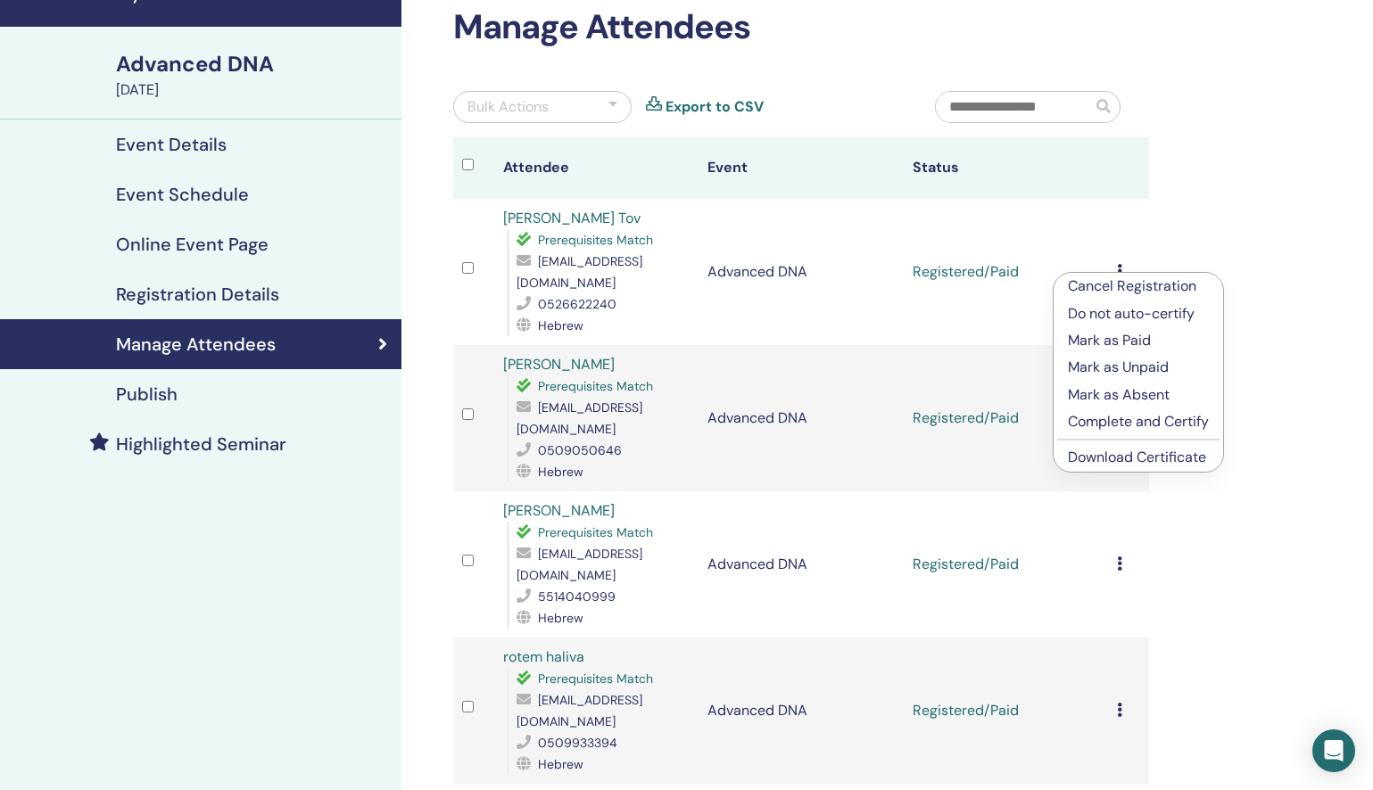
click at [1167, 423] on p "Complete and Certify" at bounding box center [1138, 421] width 141 height 21
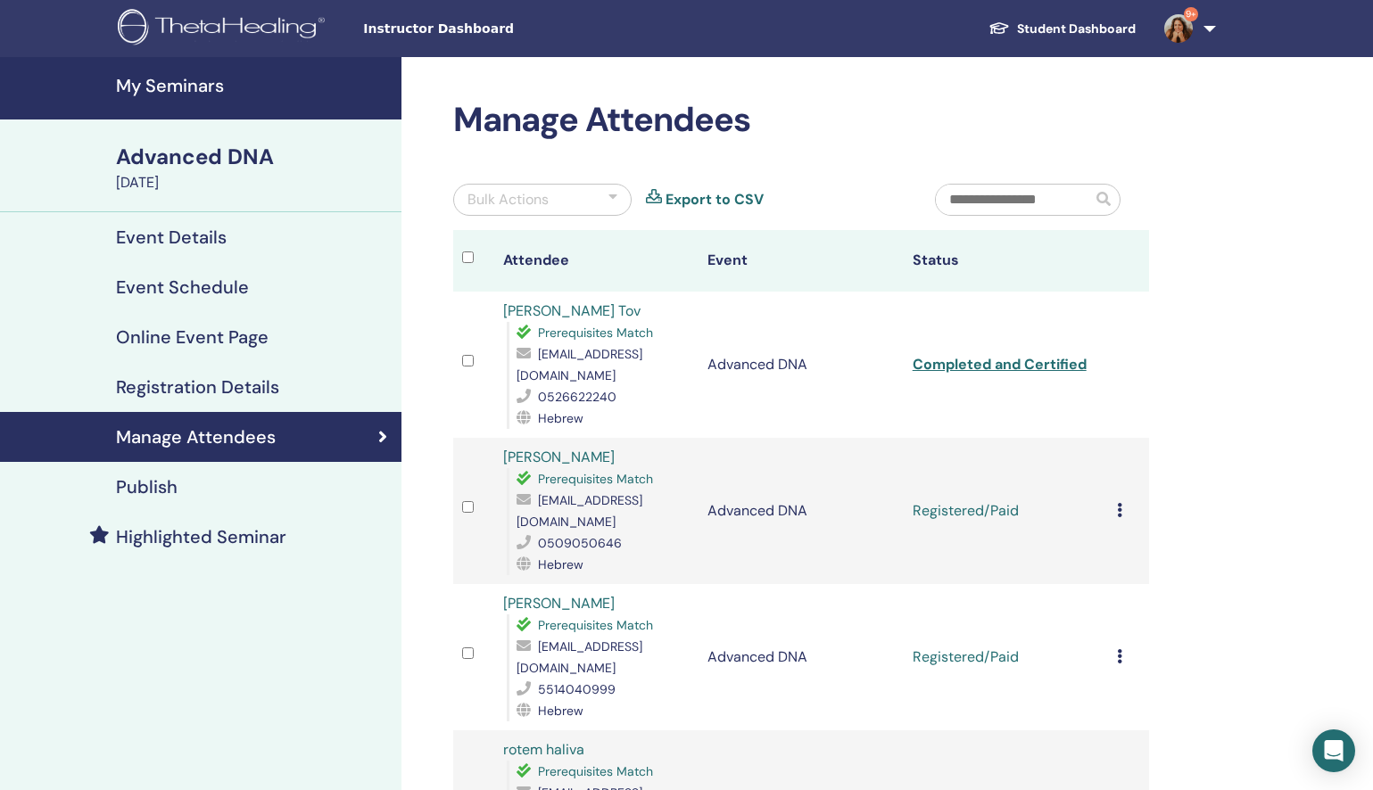
click at [1119, 503] on icon at bounding box center [1119, 510] width 5 height 14
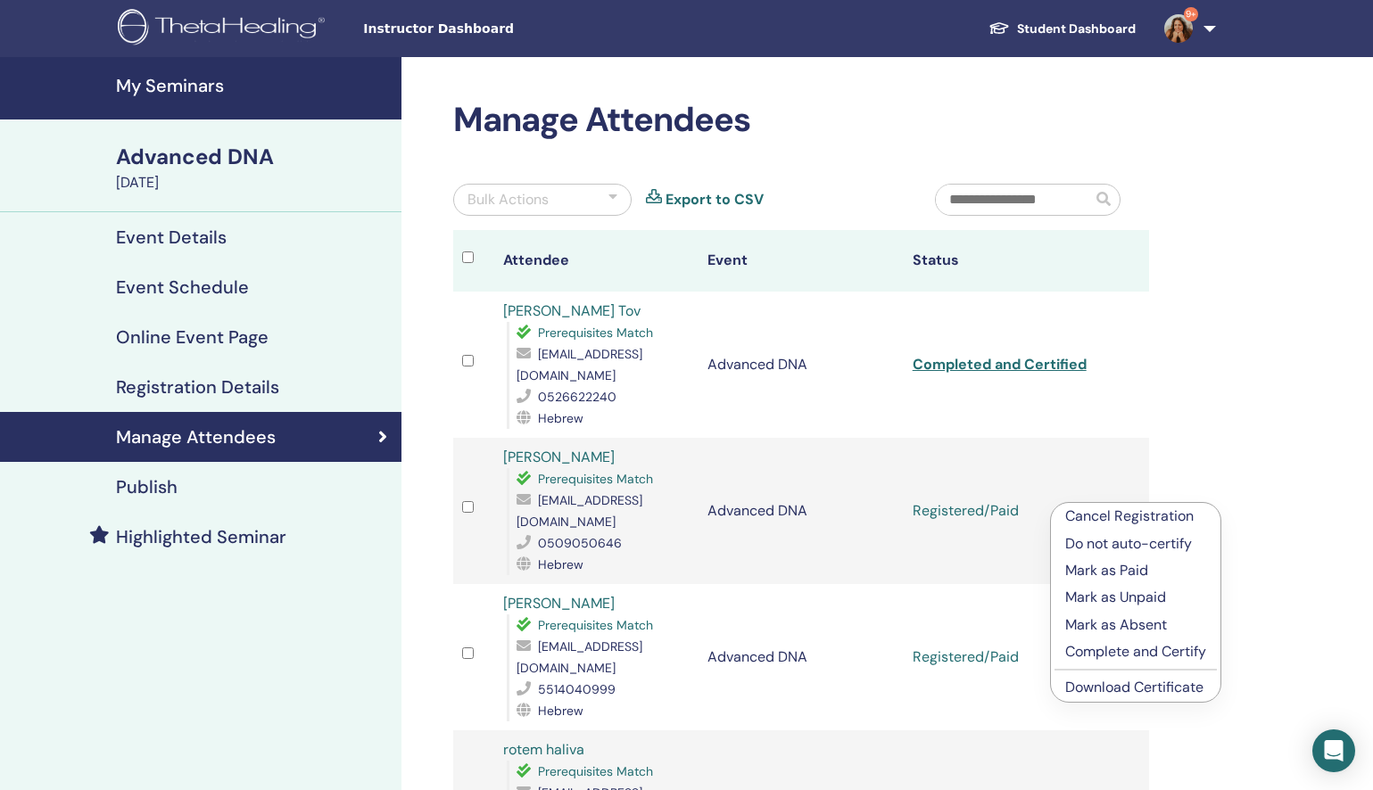
click at [1144, 653] on p "Complete and Certify" at bounding box center [1135, 651] width 141 height 21
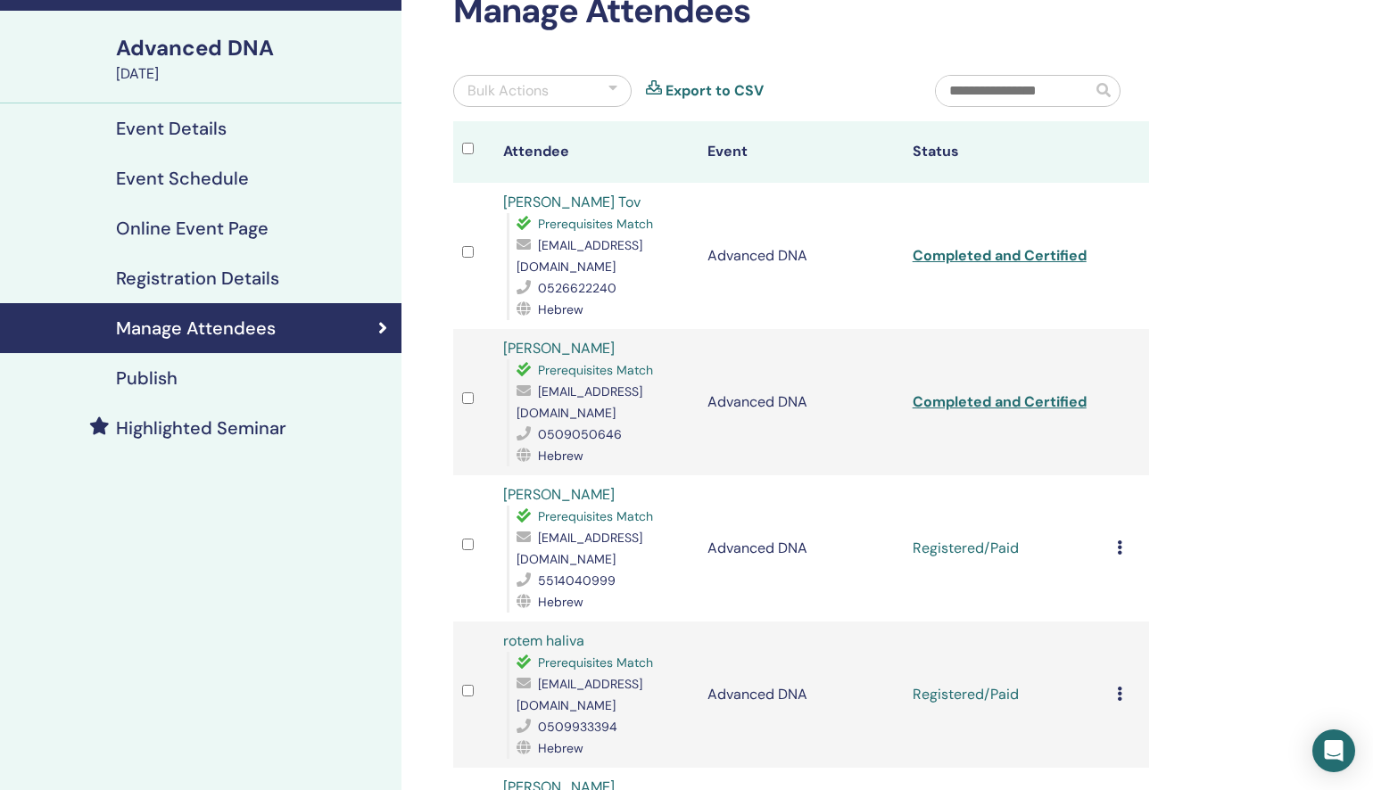
scroll to position [109, 0]
click at [1117, 540] on icon at bounding box center [1119, 547] width 5 height 14
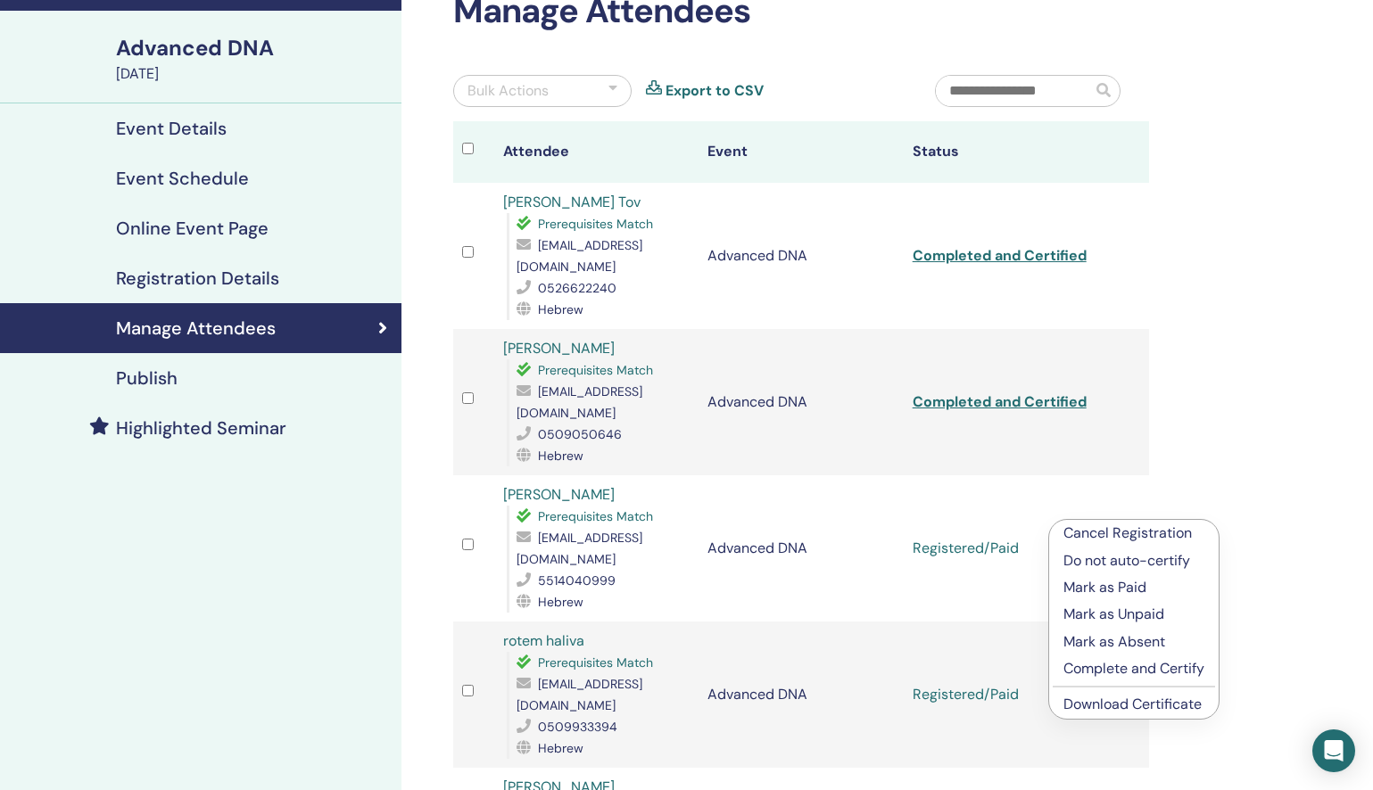
click at [1132, 668] on p "Complete and Certify" at bounding box center [1133, 668] width 141 height 21
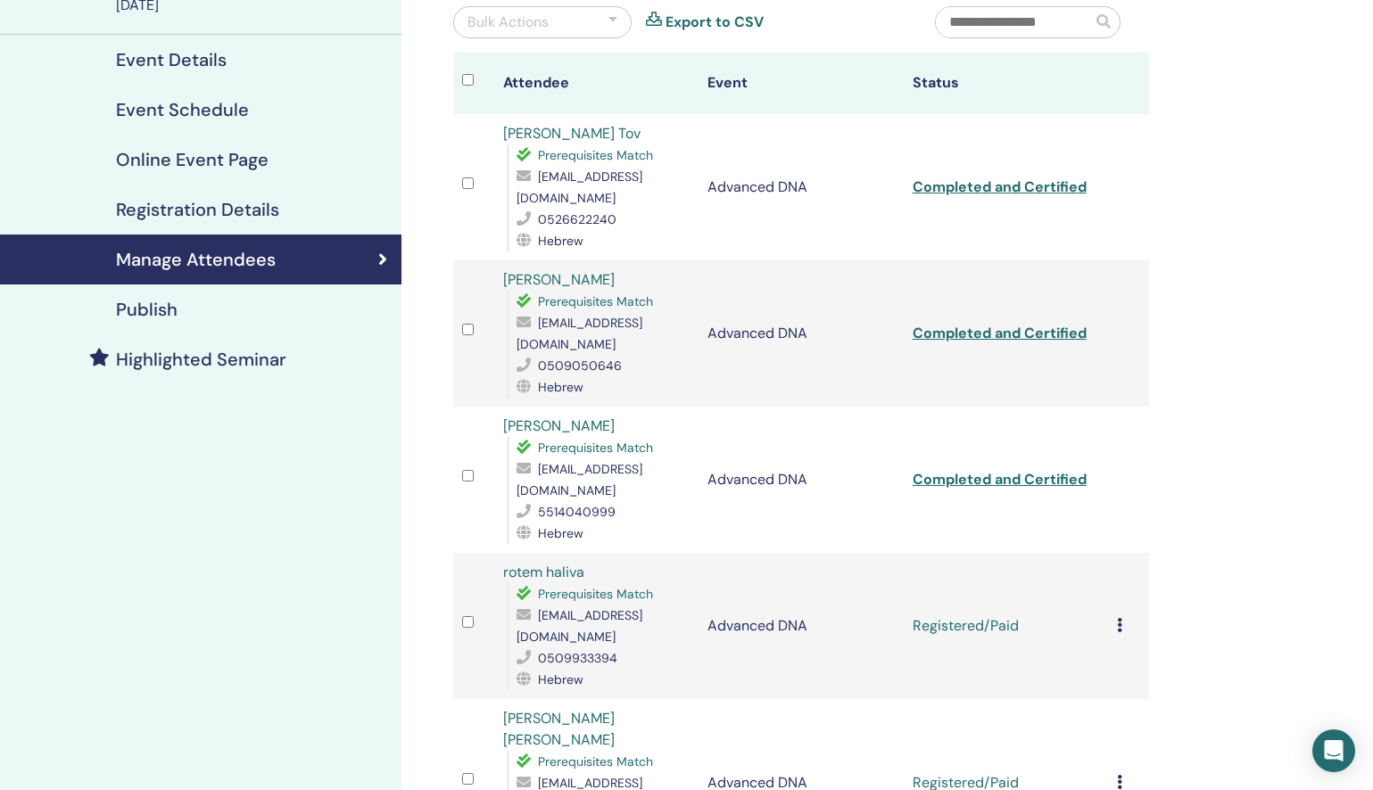
scroll to position [188, 0]
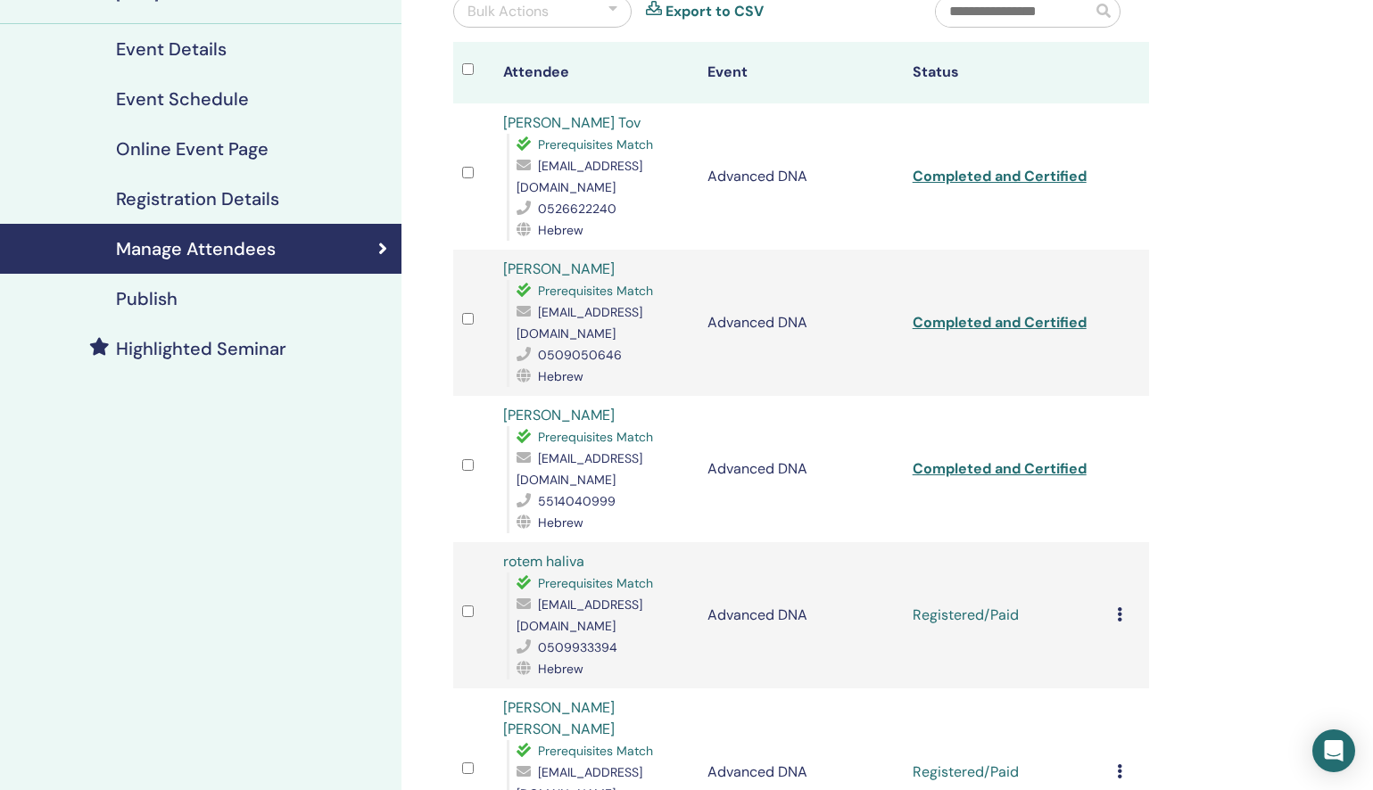
click at [1118, 607] on icon at bounding box center [1119, 614] width 5 height 14
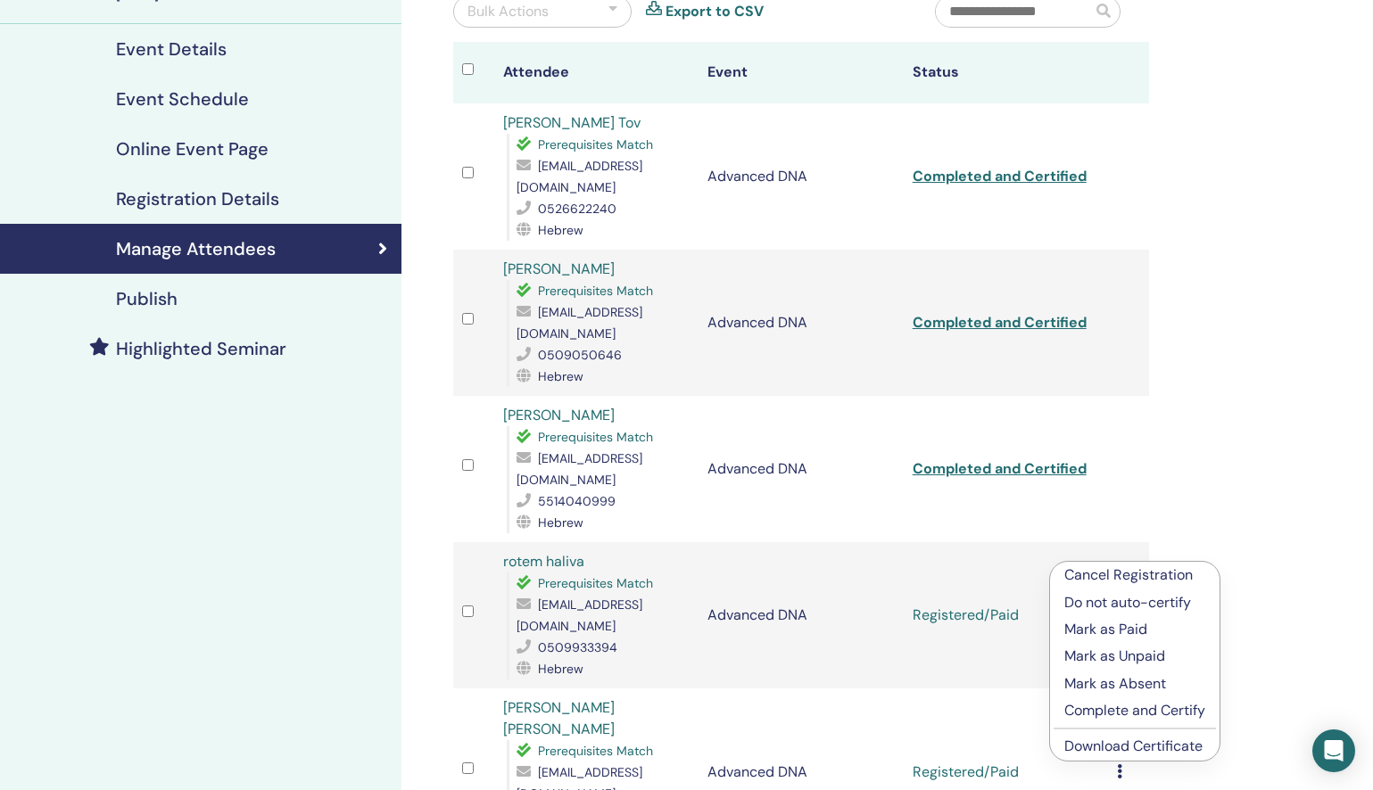
click at [1150, 707] on p "Complete and Certify" at bounding box center [1134, 710] width 141 height 21
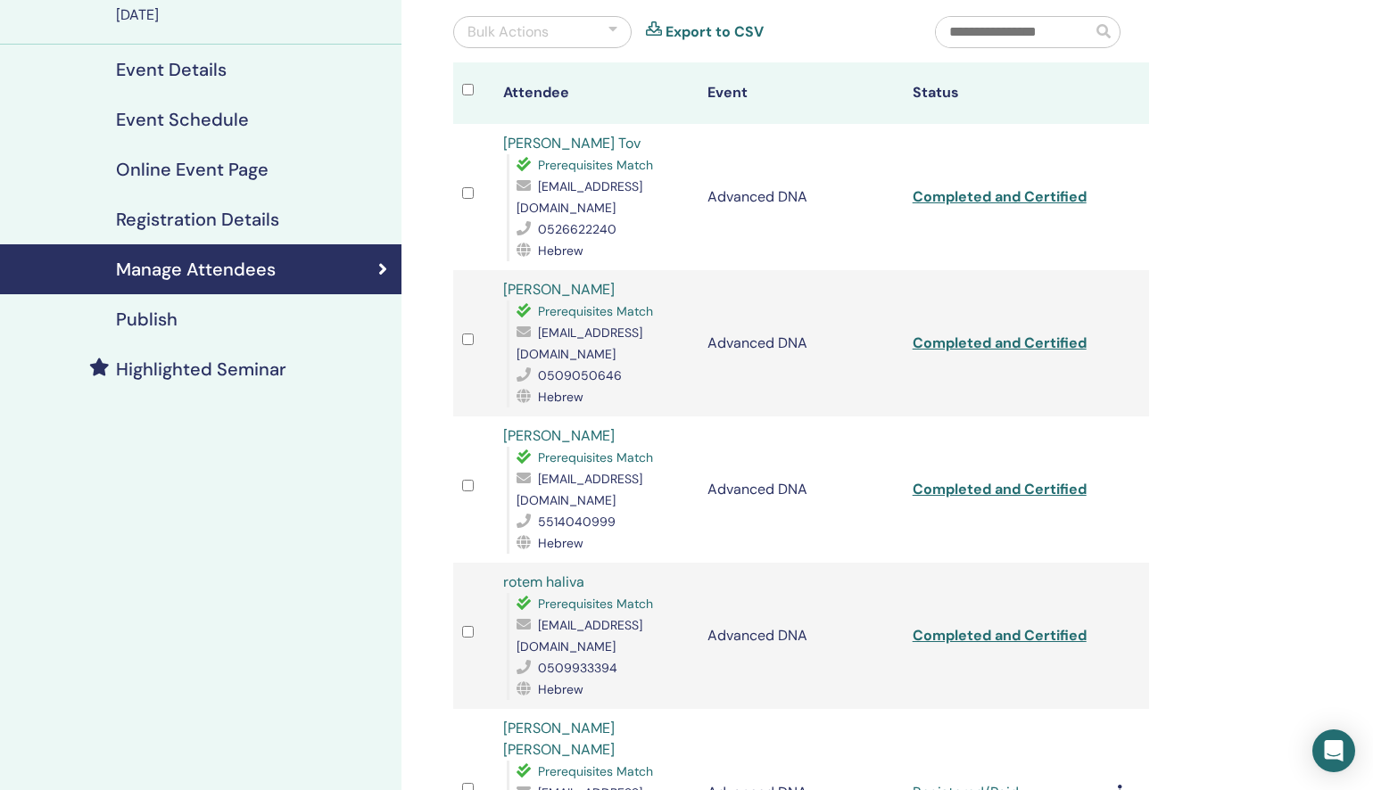
scroll to position [173, 0]
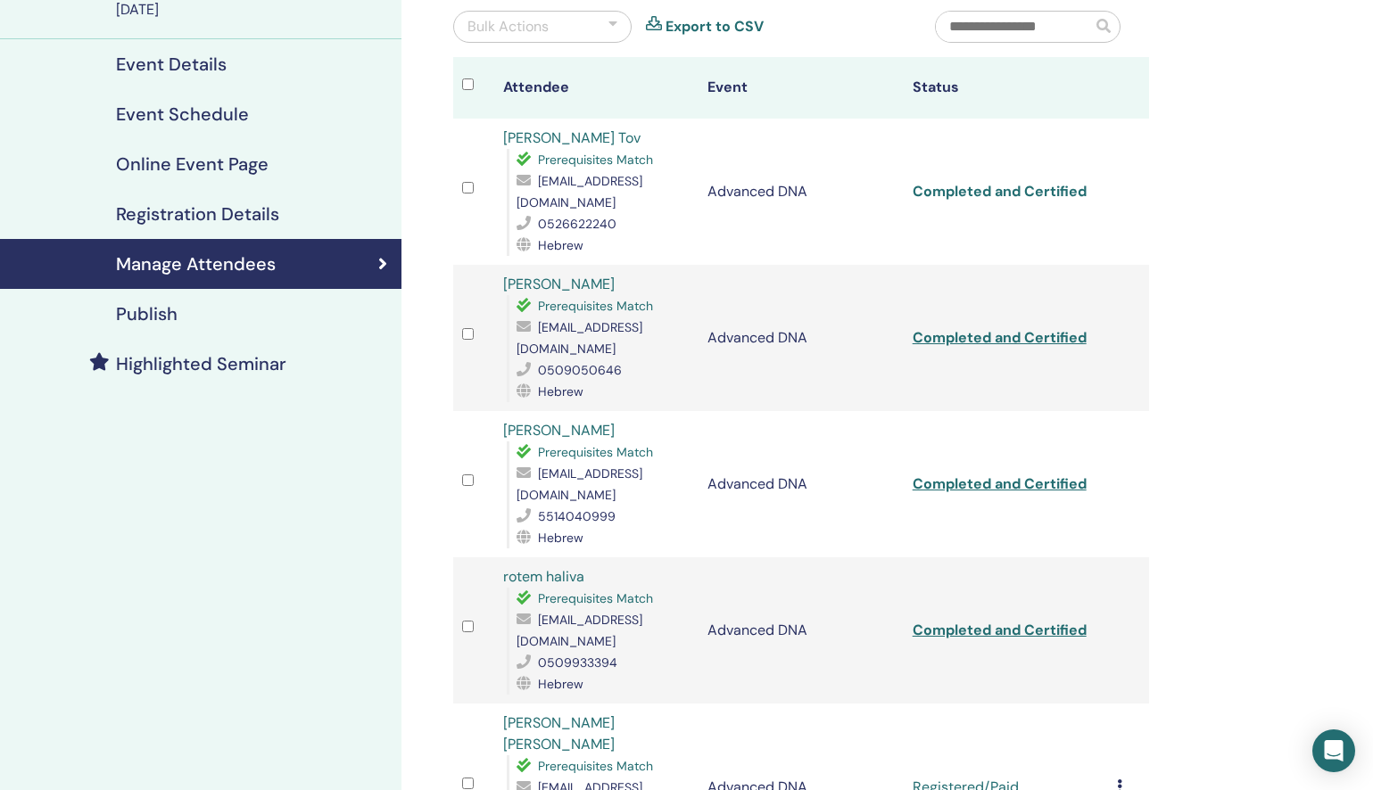
click at [1032, 188] on link "Completed and Certified" at bounding box center [999, 191] width 174 height 19
click at [1023, 328] on link "Completed and Certified" at bounding box center [999, 337] width 174 height 19
click at [1017, 474] on link "Completed and Certified" at bounding box center [999, 483] width 174 height 19
click at [1013, 621] on link "Completed and Certified" at bounding box center [999, 630] width 174 height 19
